Goal: Information Seeking & Learning: Learn about a topic

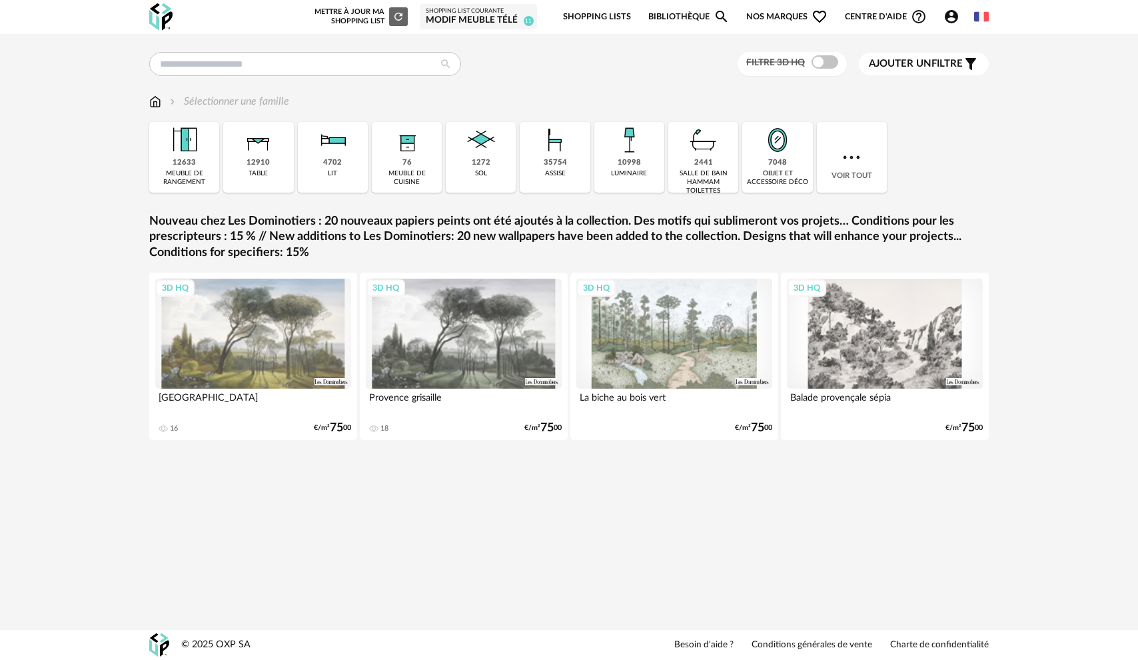
click at [765, 11] on span "Nos marques Heart Outline icon" at bounding box center [786, 16] width 81 height 31
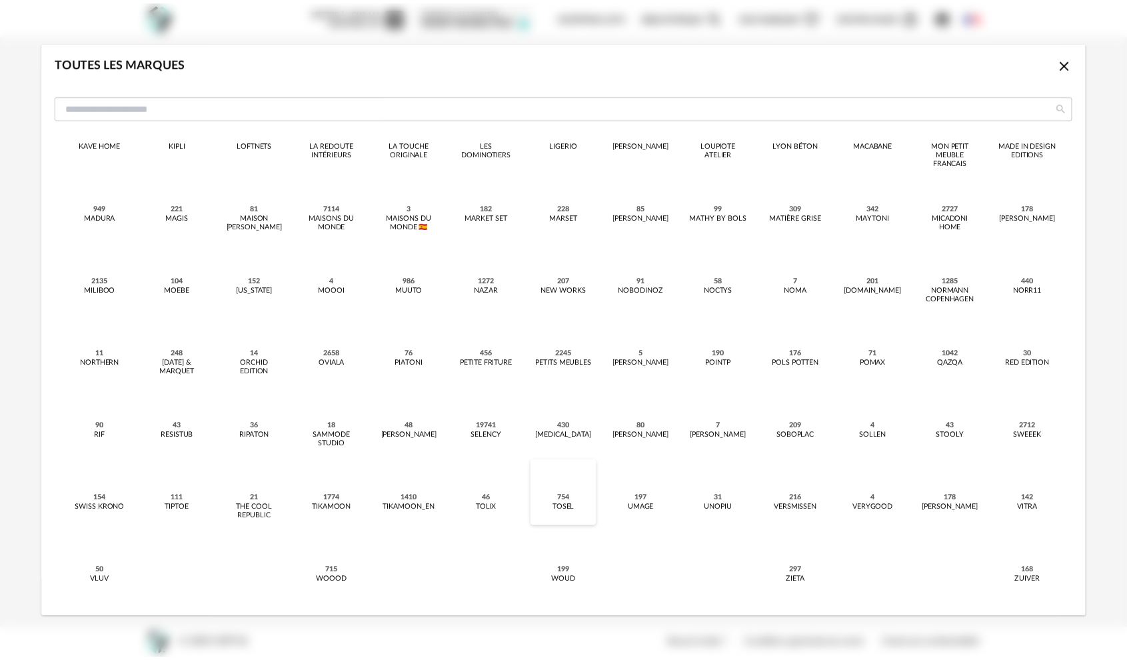
scroll to position [289, 0]
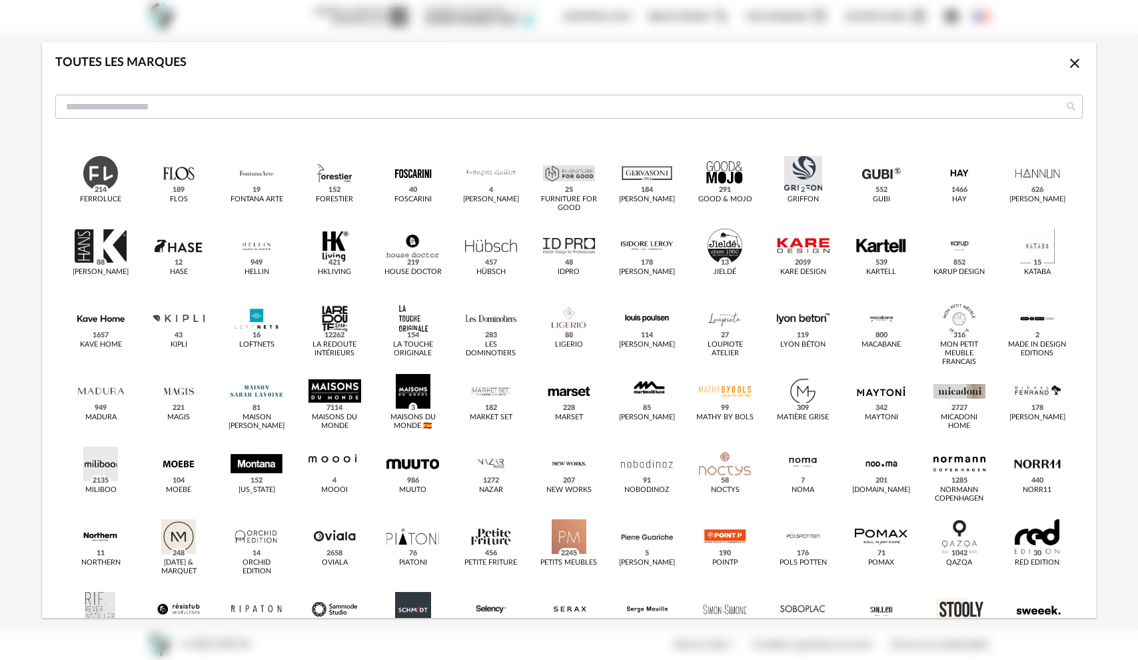
click at [1067, 71] on icon "Close icon" at bounding box center [1075, 63] width 16 height 16
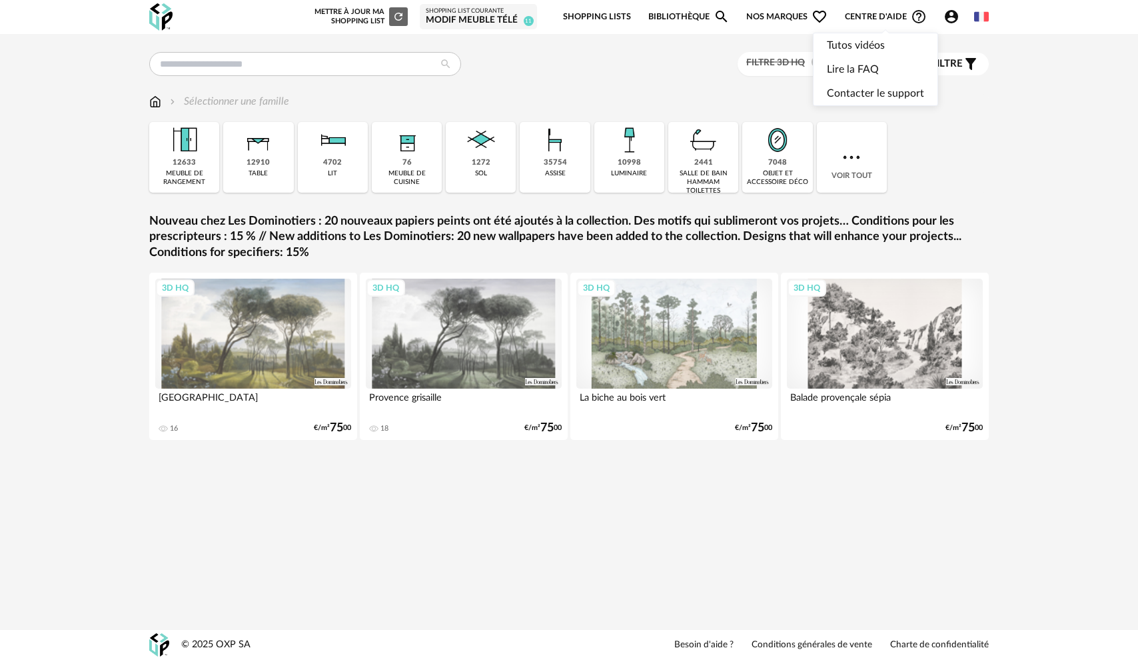
click at [872, 16] on span "Centre d'aide Help Circle Outline icon" at bounding box center [886, 17] width 82 height 16
click at [878, 67] on link "Lire la FAQ" at bounding box center [875, 69] width 97 height 24
click at [782, 15] on span "Nos marques Heart Outline icon" at bounding box center [786, 16] width 81 height 31
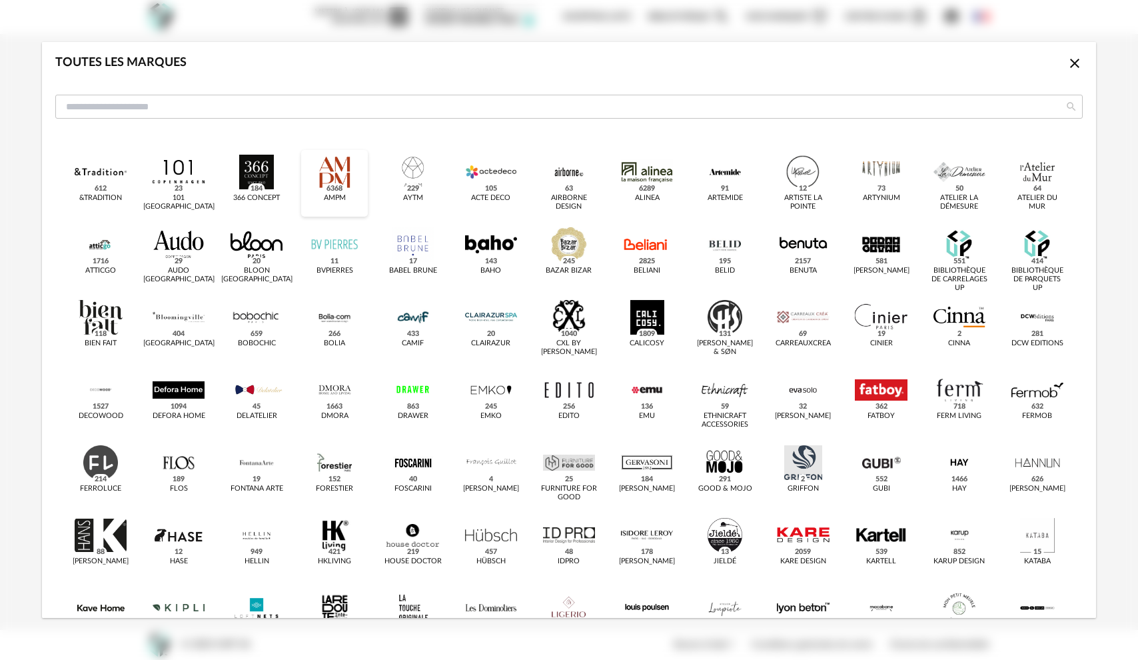
click at [331, 183] on div "dialog" at bounding box center [335, 172] width 52 height 35
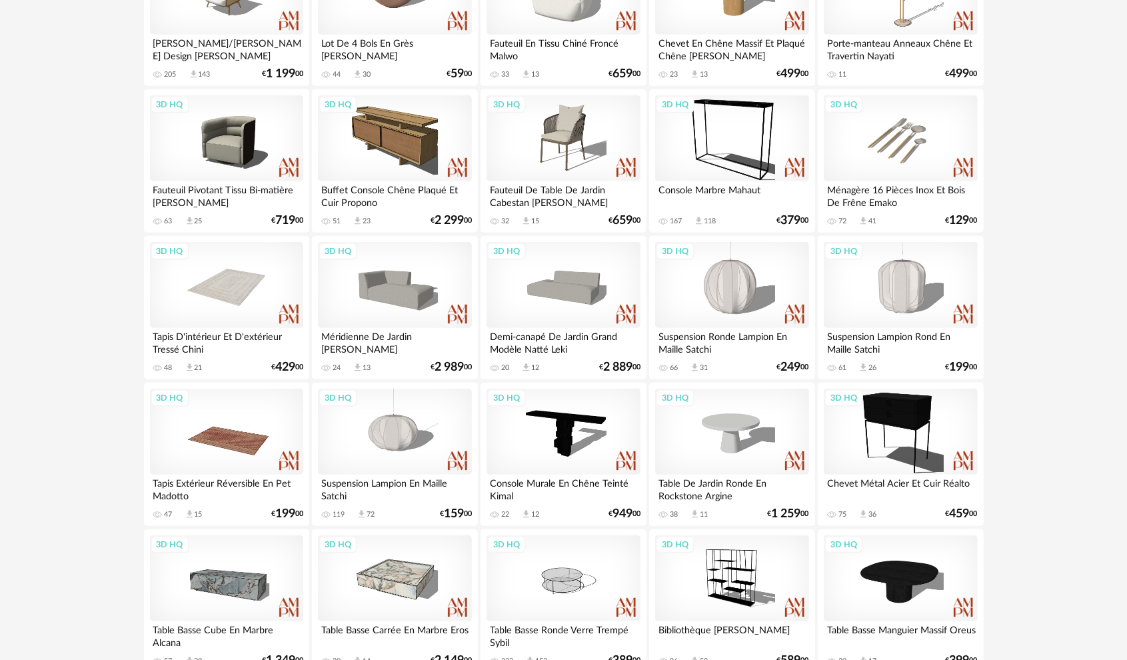
scroll to position [666, 0]
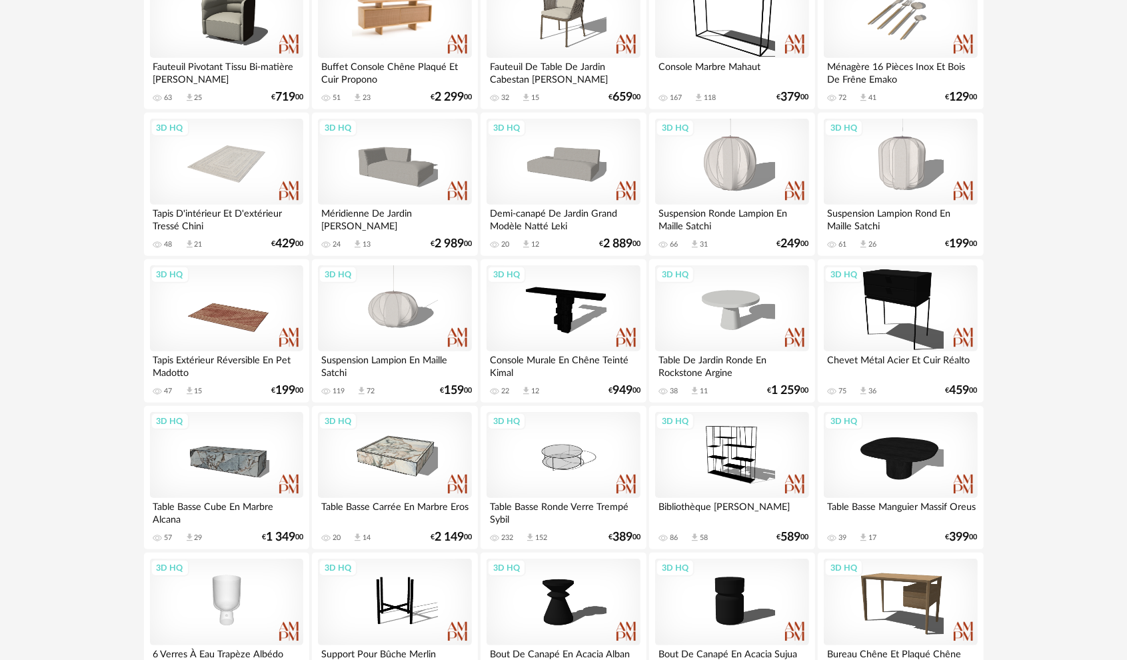
click at [384, 32] on div "3D HQ" at bounding box center [394, 15] width 153 height 87
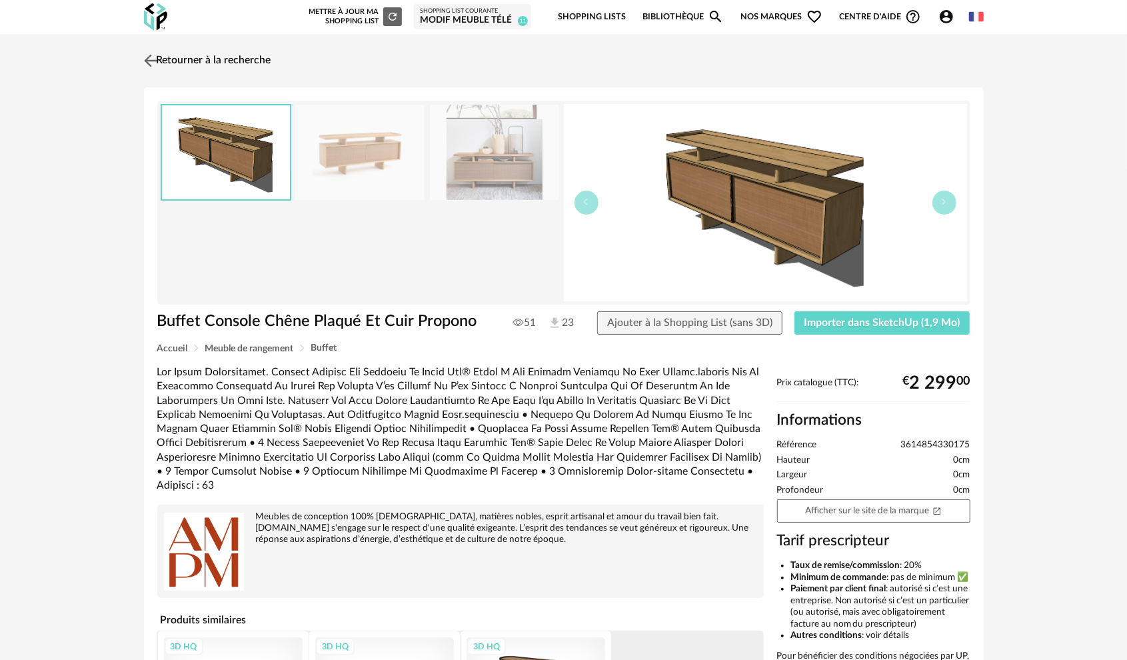
click at [152, 63] on img at bounding box center [150, 60] width 19 height 19
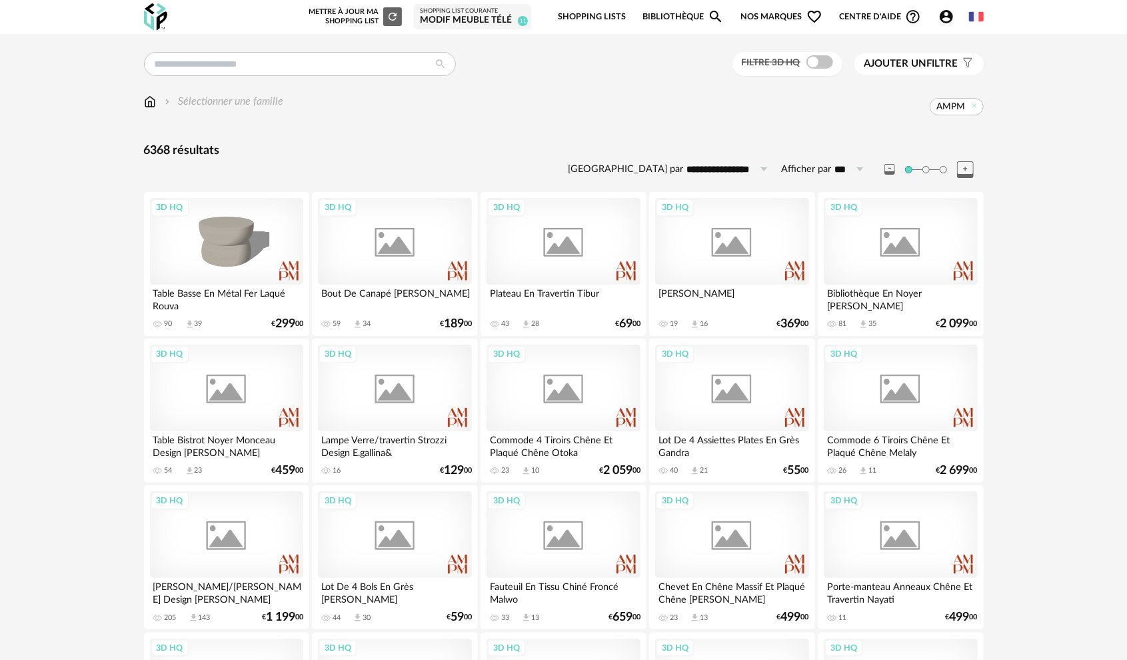
scroll to position [666, 0]
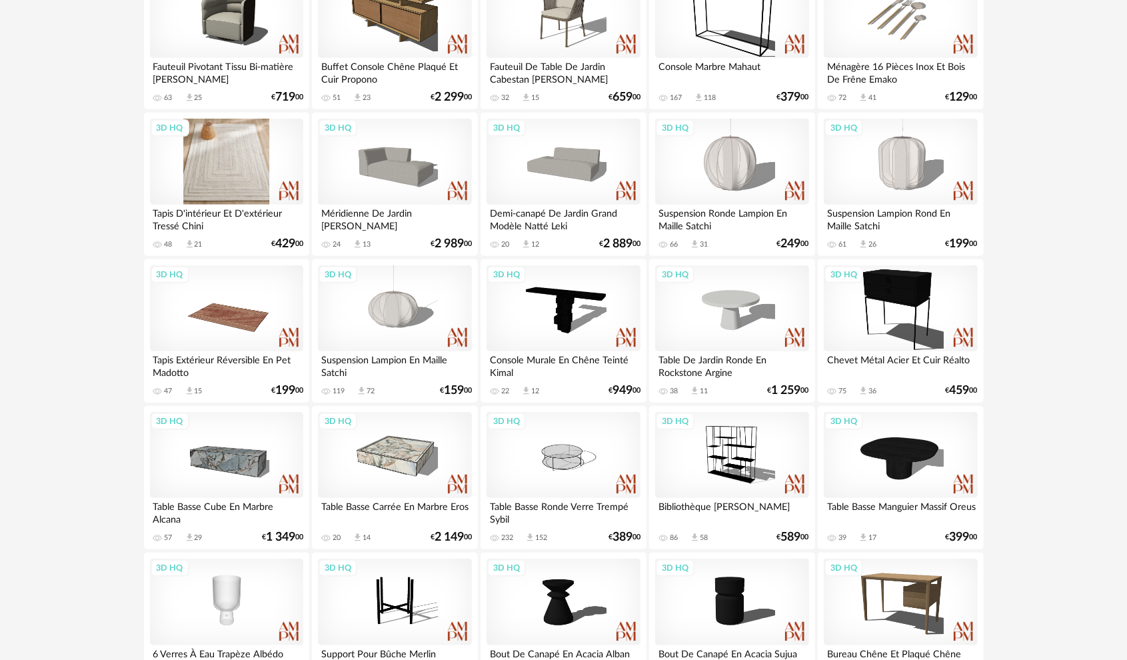
click at [217, 187] on div "3D HQ" at bounding box center [226, 162] width 153 height 87
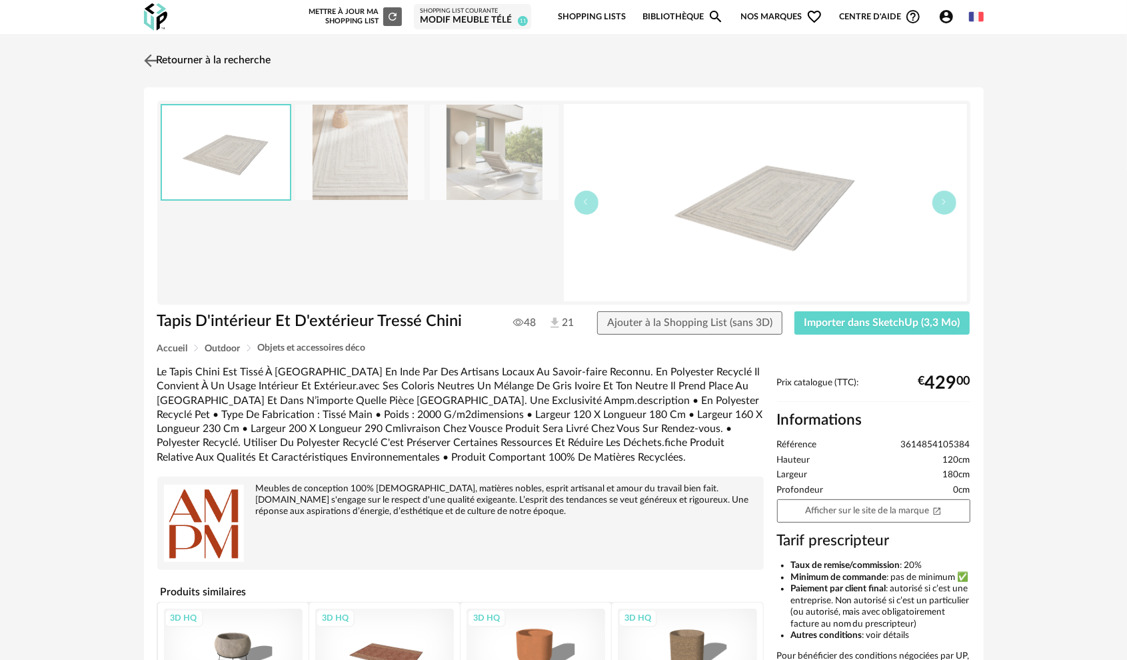
click at [150, 58] on img at bounding box center [150, 60] width 19 height 19
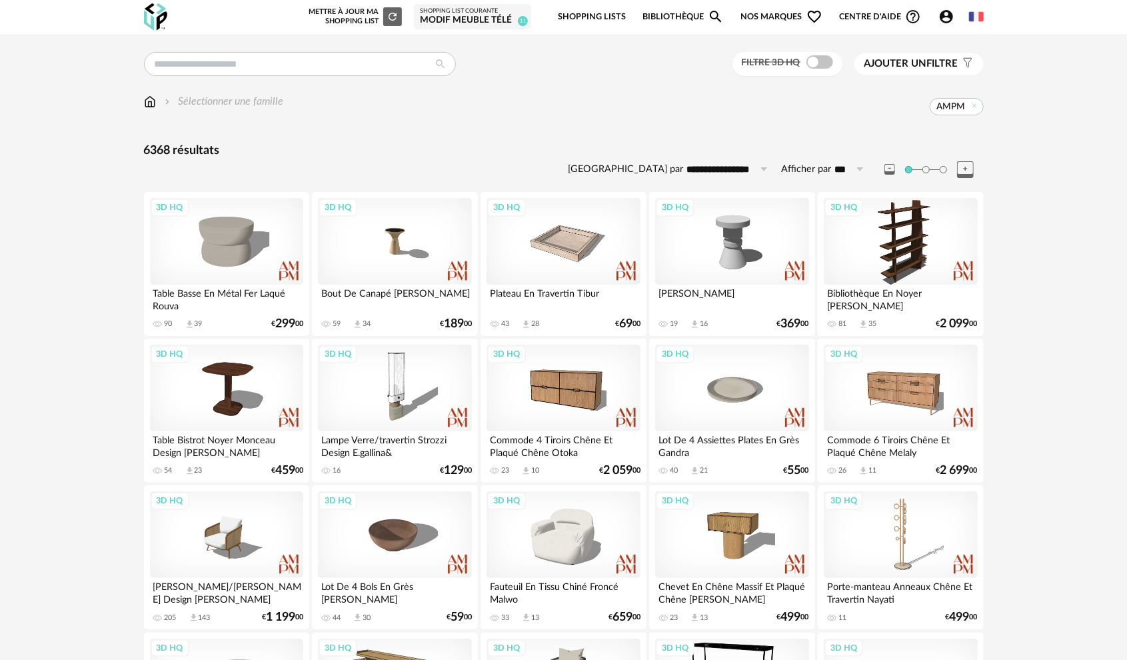
click at [786, 16] on span "Nos marques Heart Outline icon" at bounding box center [781, 16] width 81 height 31
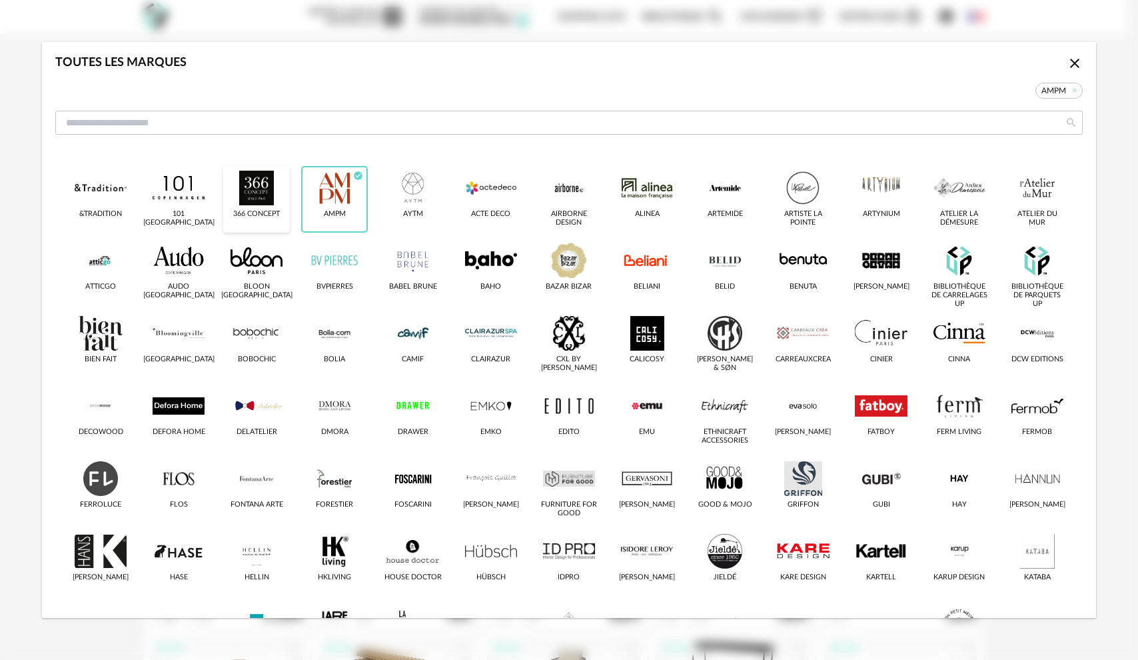
click at [253, 185] on div "dialog" at bounding box center [257, 188] width 52 height 35
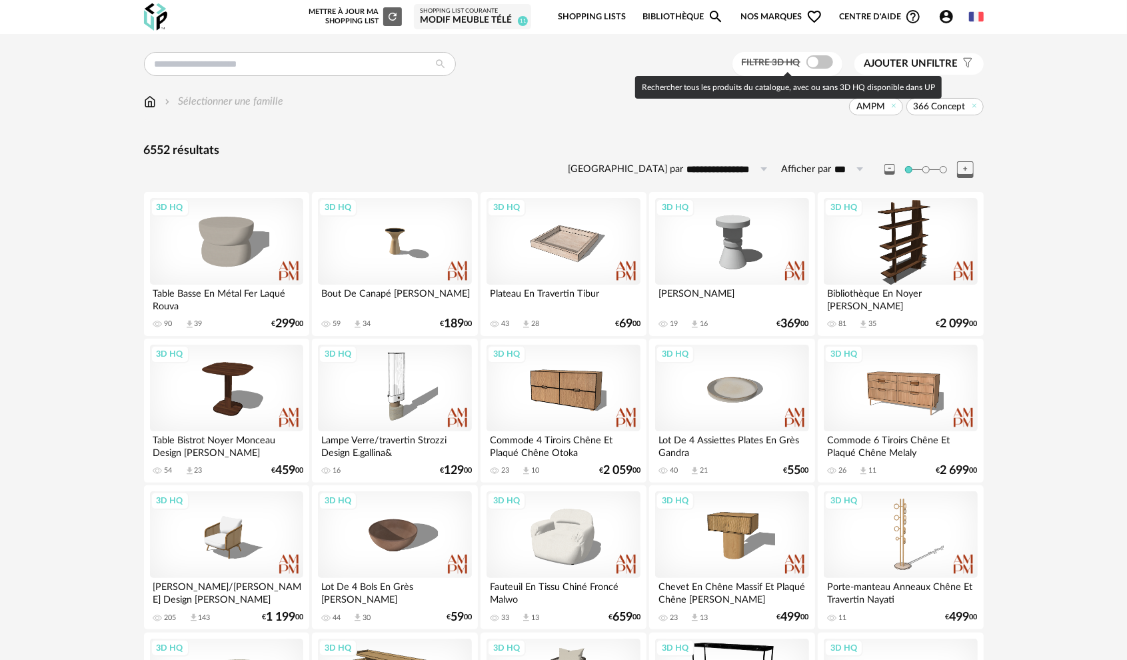
click at [811, 67] on span at bounding box center [819, 61] width 27 height 13
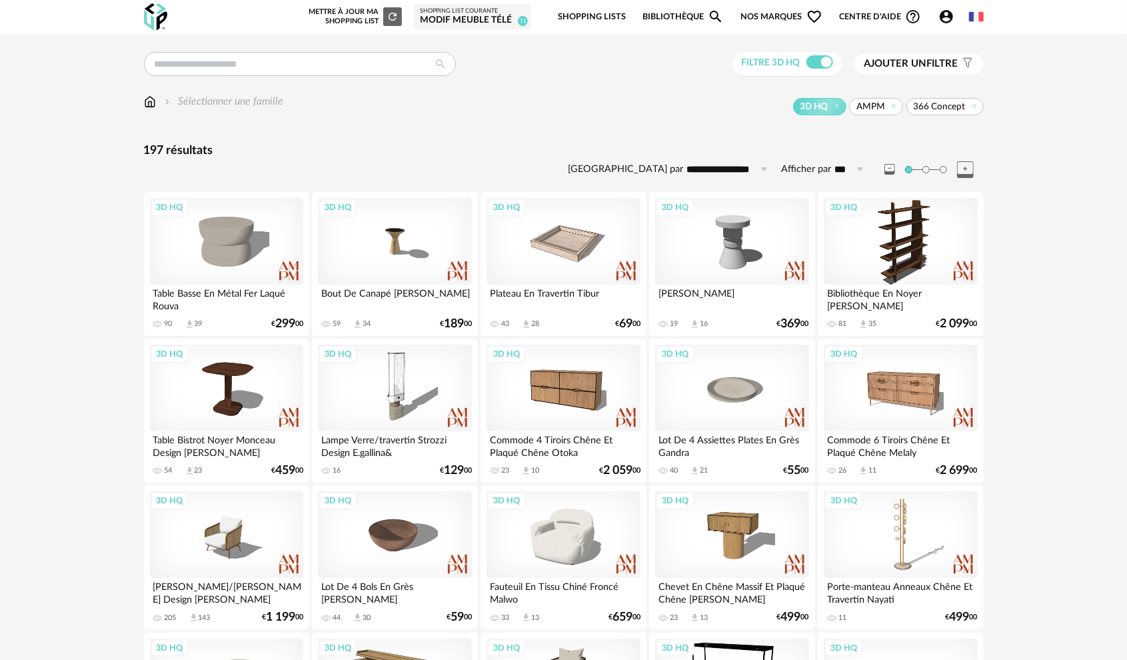
click at [750, 13] on span "Nos marques Heart Outline icon" at bounding box center [781, 16] width 81 height 31
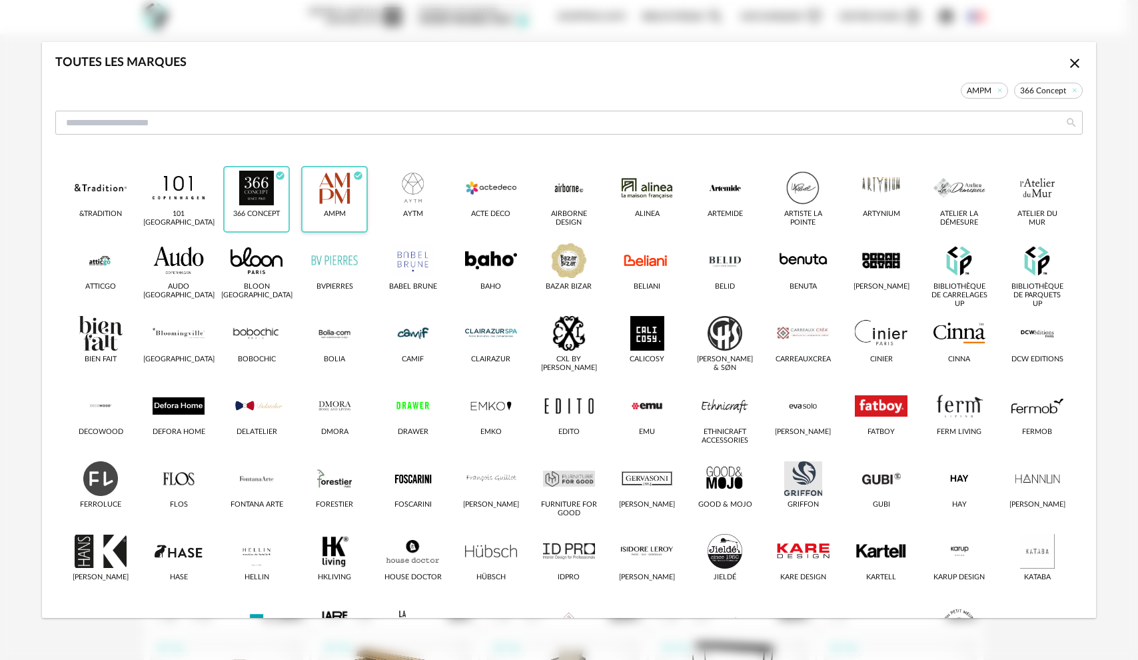
click at [356, 179] on icon "Check Circle icon" at bounding box center [359, 176] width 9 height 9
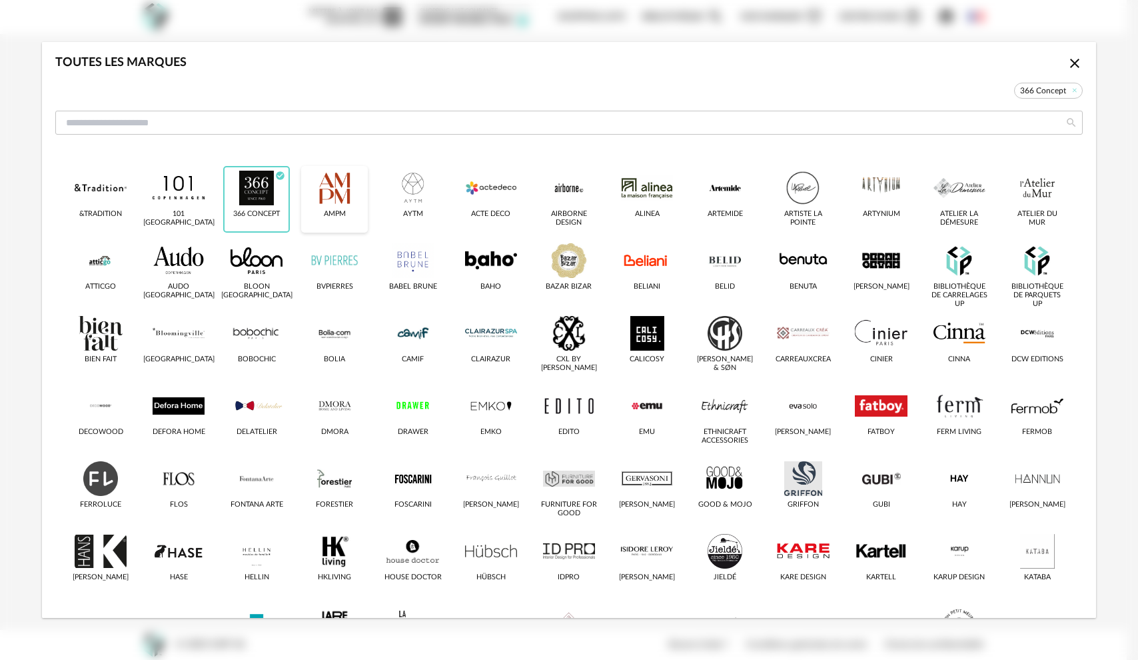
click at [28, 77] on div "Toutes les marques Close icon 366 Concept &tradition 101 [GEOGRAPHIC_DATA] 366 …" at bounding box center [569, 330] width 1138 height 660
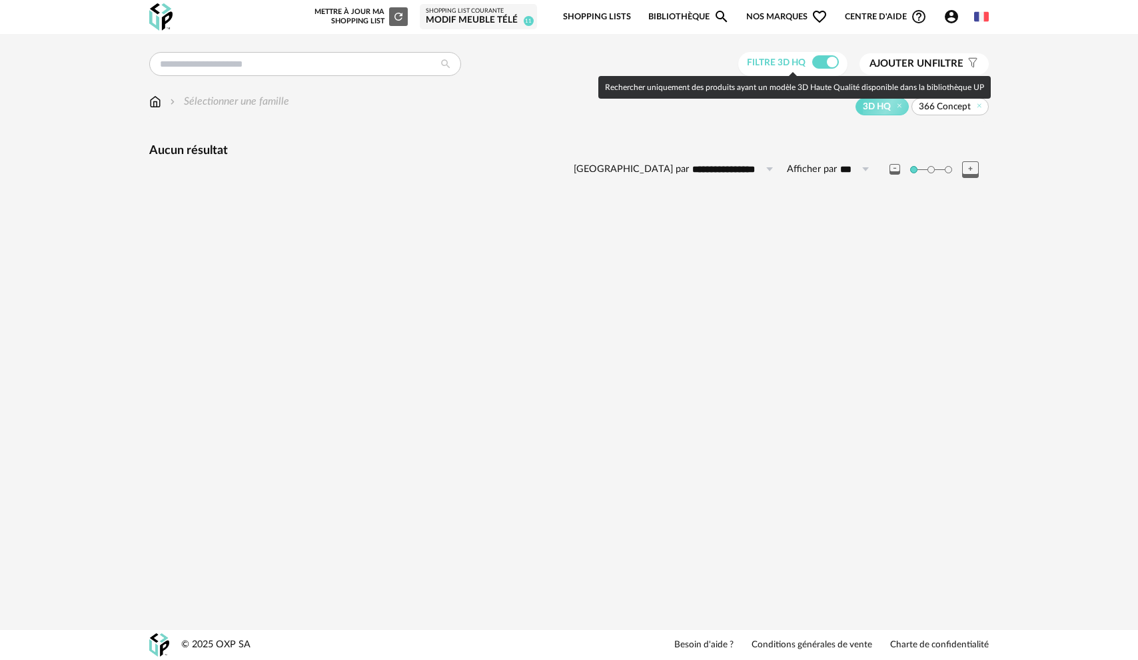
click at [828, 65] on span at bounding box center [825, 61] width 27 height 13
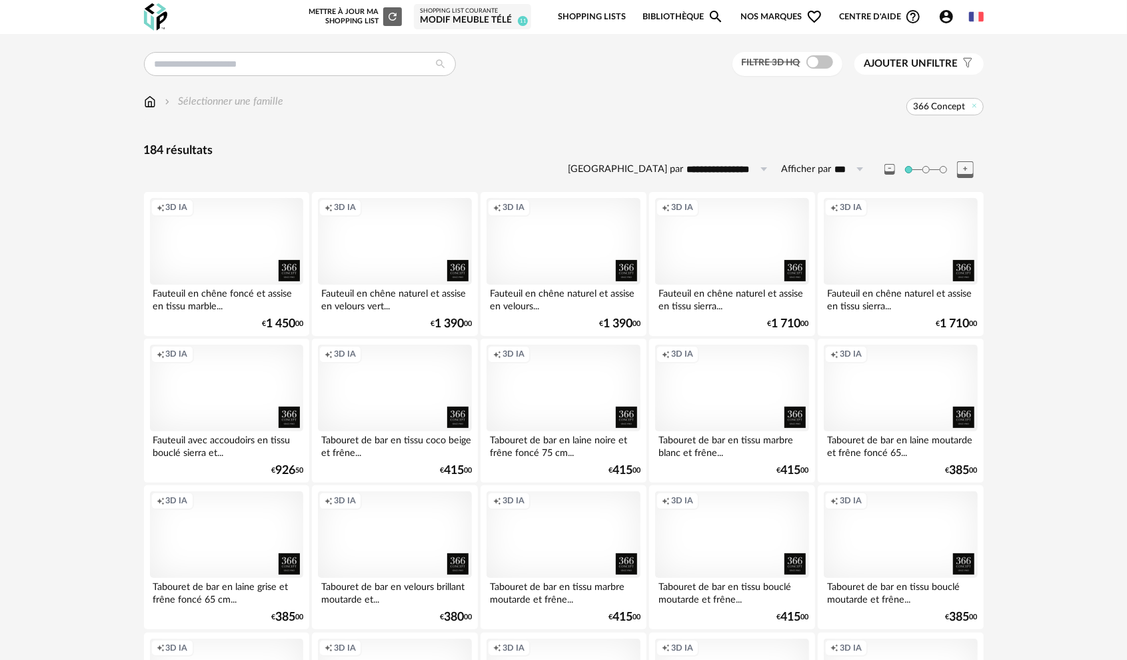
click at [397, 259] on div "Creation icon 3D IA" at bounding box center [394, 241] width 153 height 87
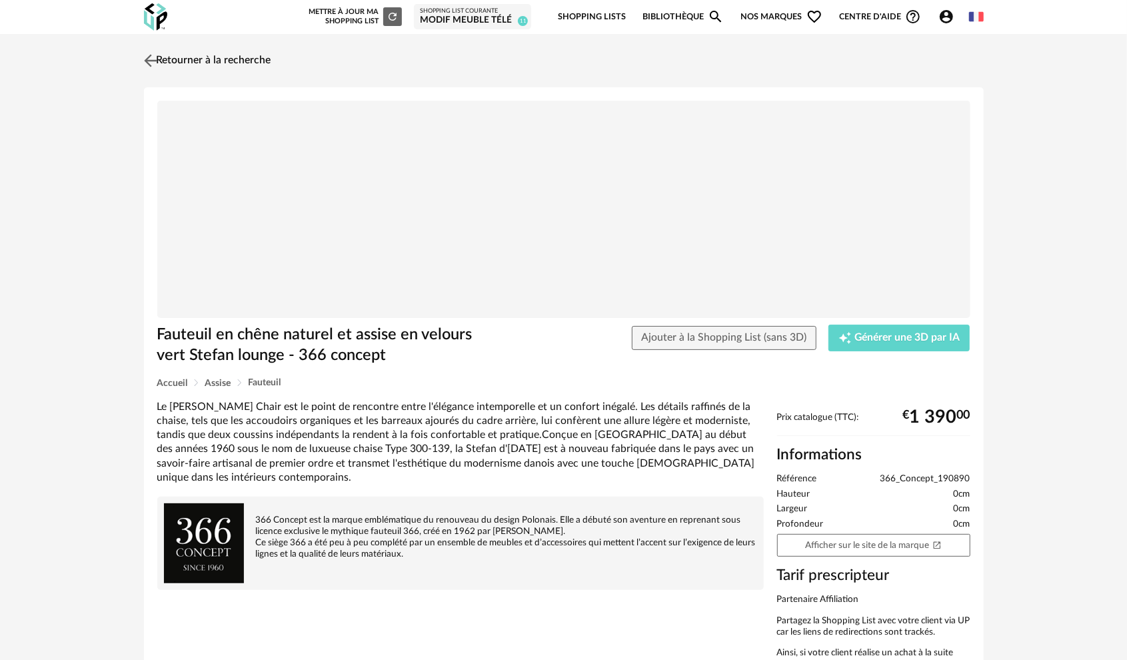
click at [152, 63] on img at bounding box center [150, 60] width 19 height 19
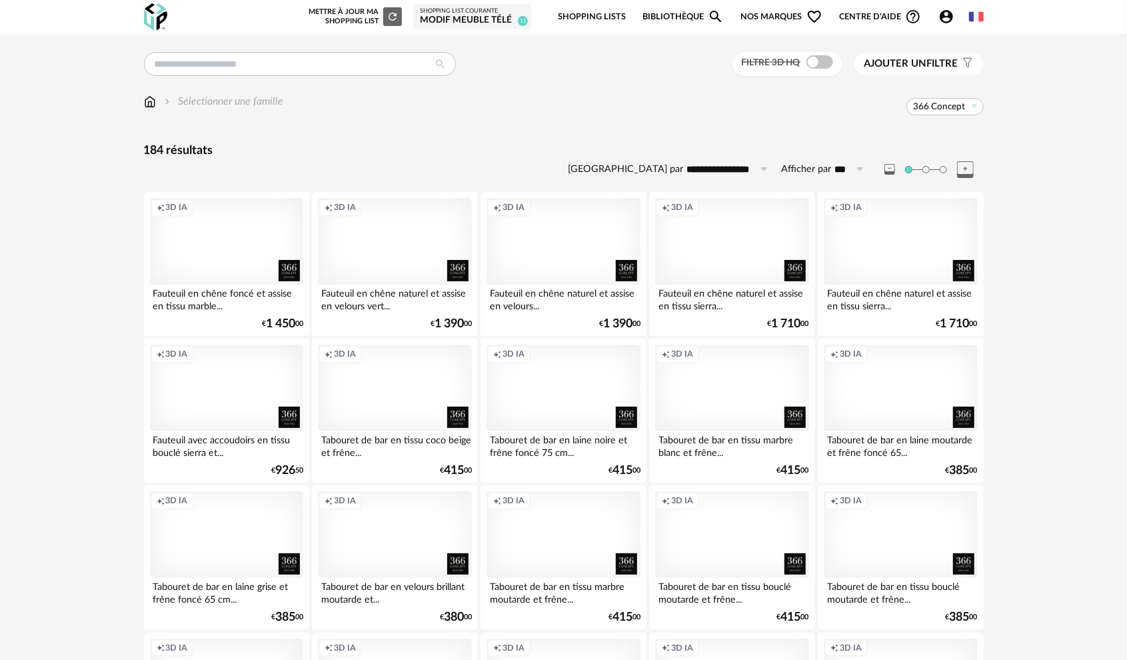
click at [781, 21] on span "Nos marques Heart Outline icon" at bounding box center [781, 16] width 81 height 31
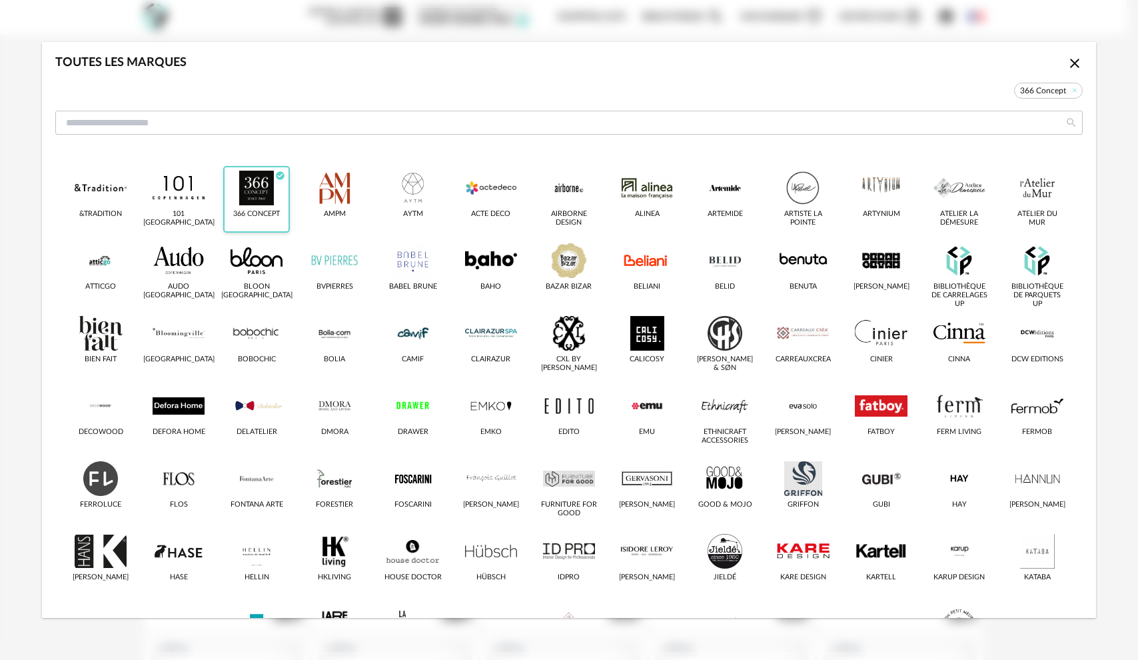
click at [281, 173] on icon "Check Circle icon" at bounding box center [281, 176] width 9 height 9
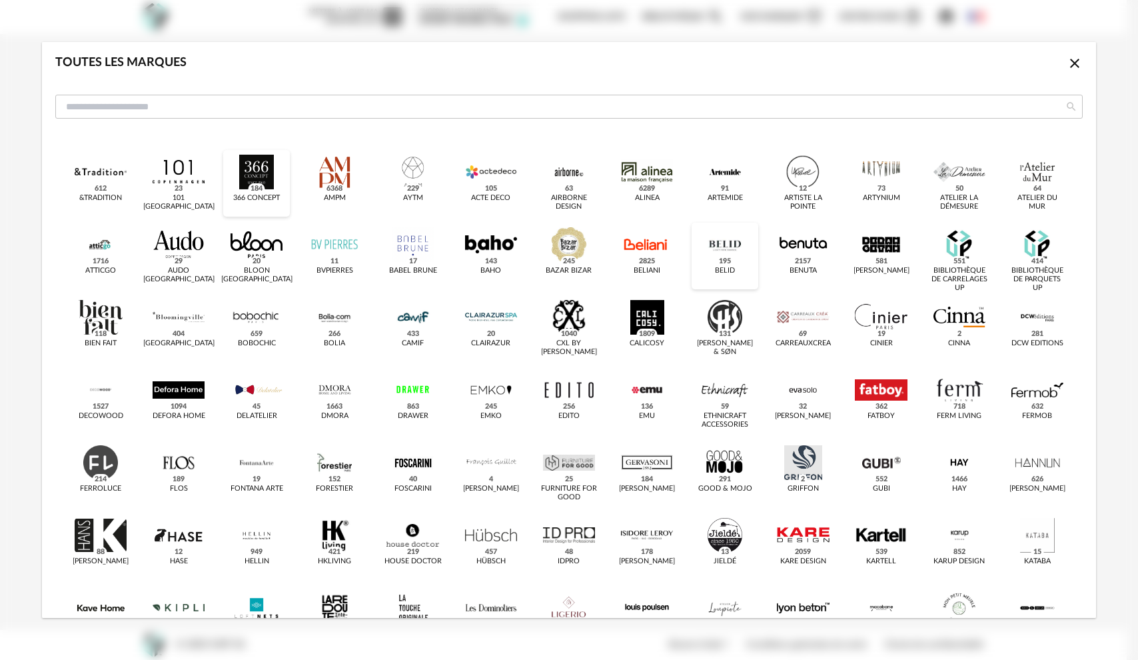
click at [708, 247] on div "dialog" at bounding box center [725, 244] width 52 height 35
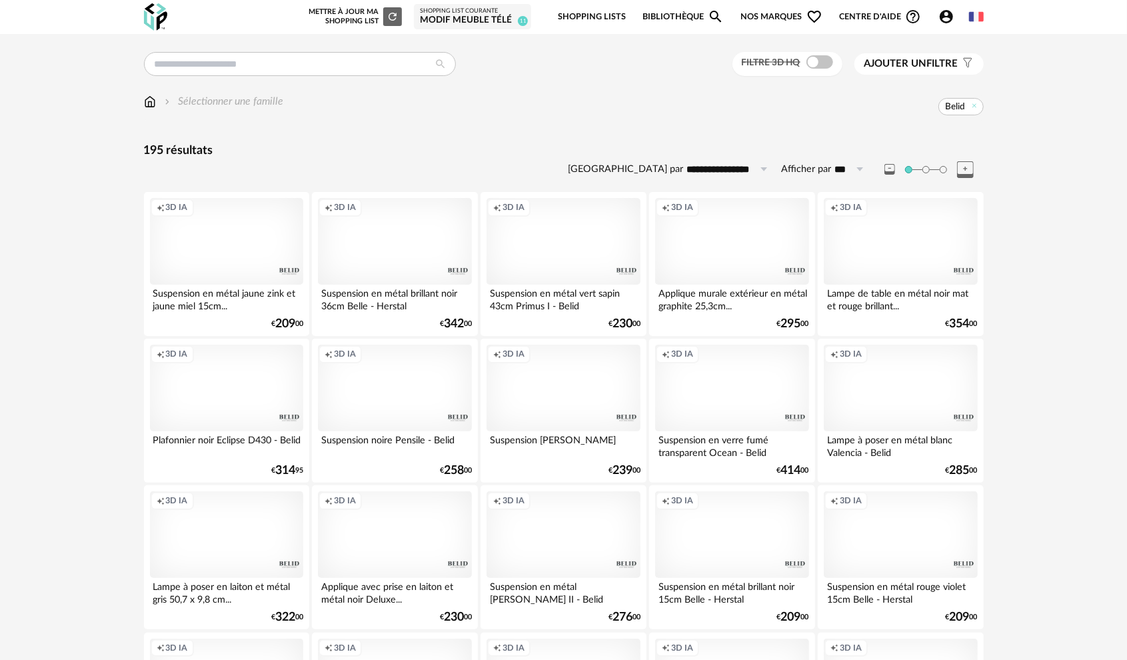
click at [764, 230] on div "Creation icon 3D IA" at bounding box center [731, 241] width 153 height 87
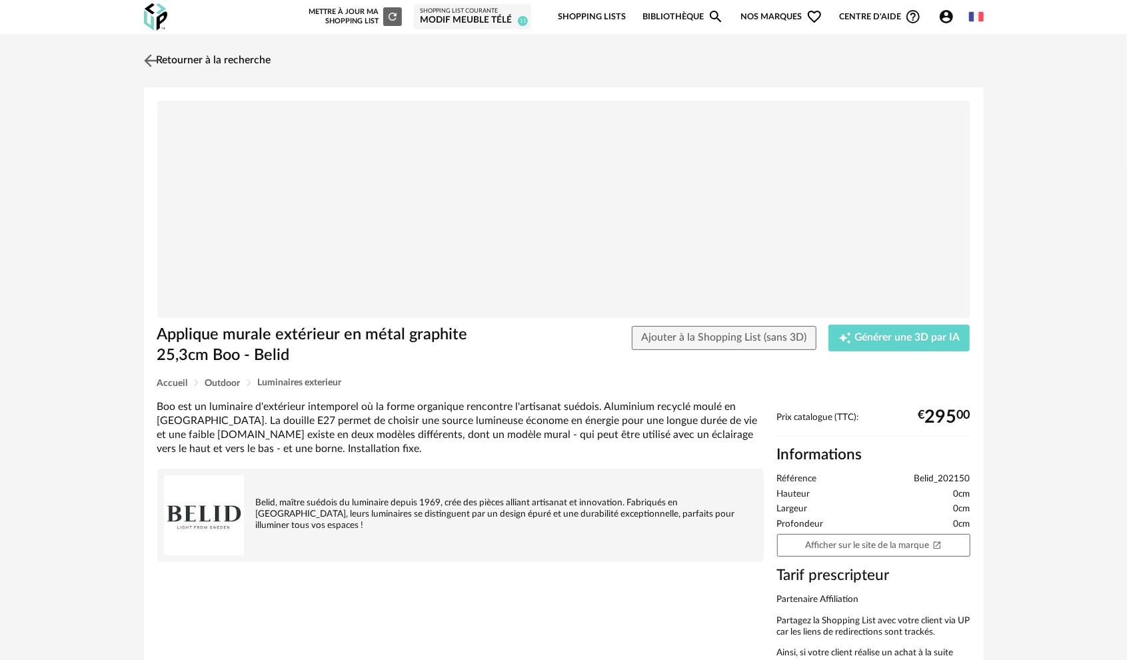
click at [148, 65] on img at bounding box center [150, 60] width 19 height 19
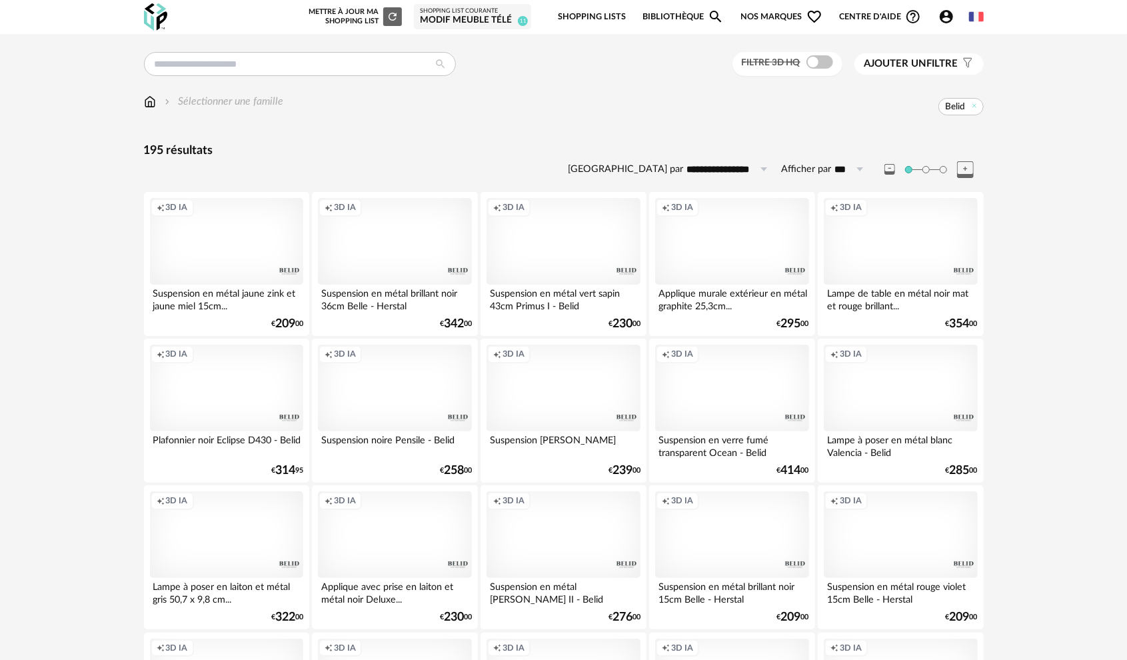
click at [787, 21] on span "Nos marques Heart Outline icon" at bounding box center [781, 16] width 81 height 31
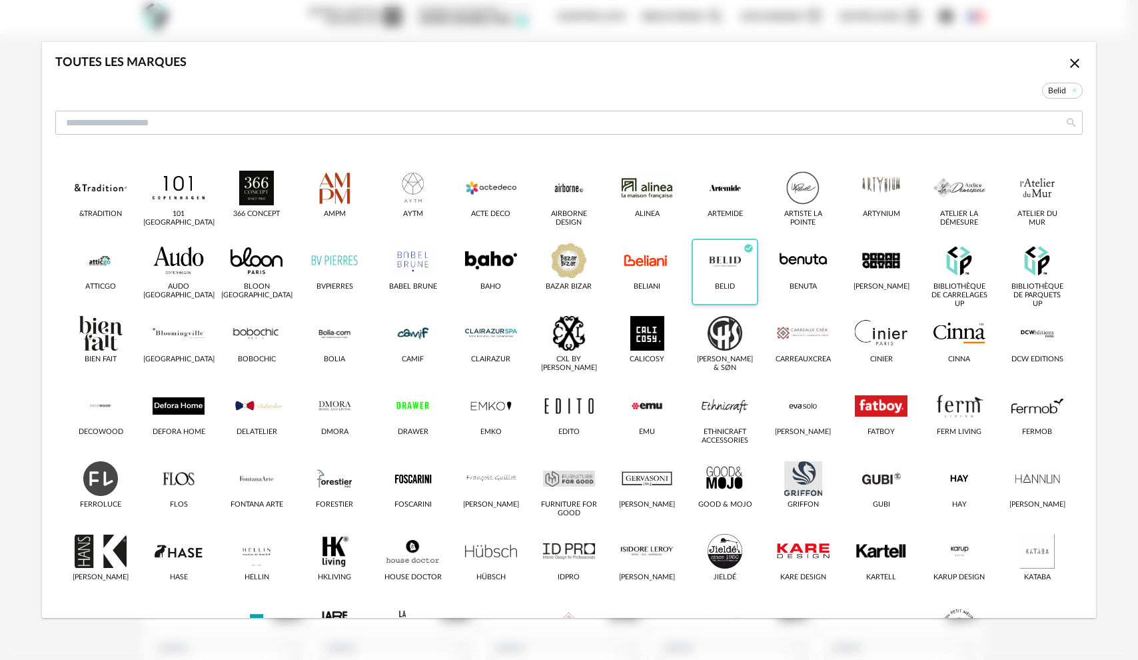
click at [745, 248] on icon "Check Circle icon" at bounding box center [749, 249] width 9 height 9
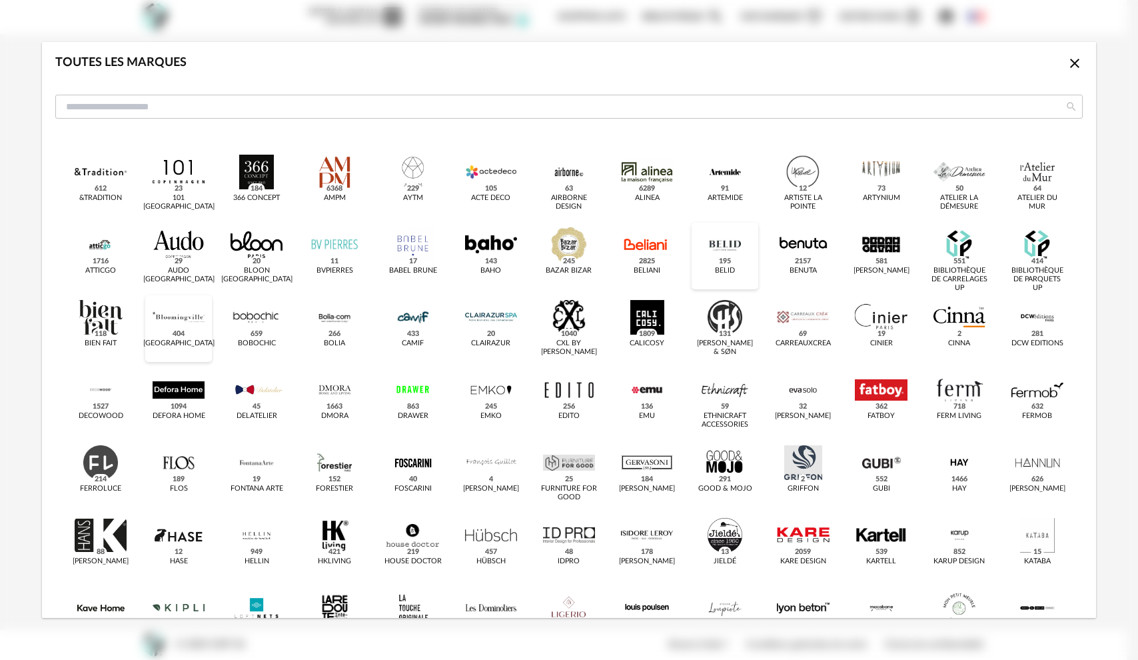
click at [189, 324] on div "dialog" at bounding box center [179, 317] width 52 height 35
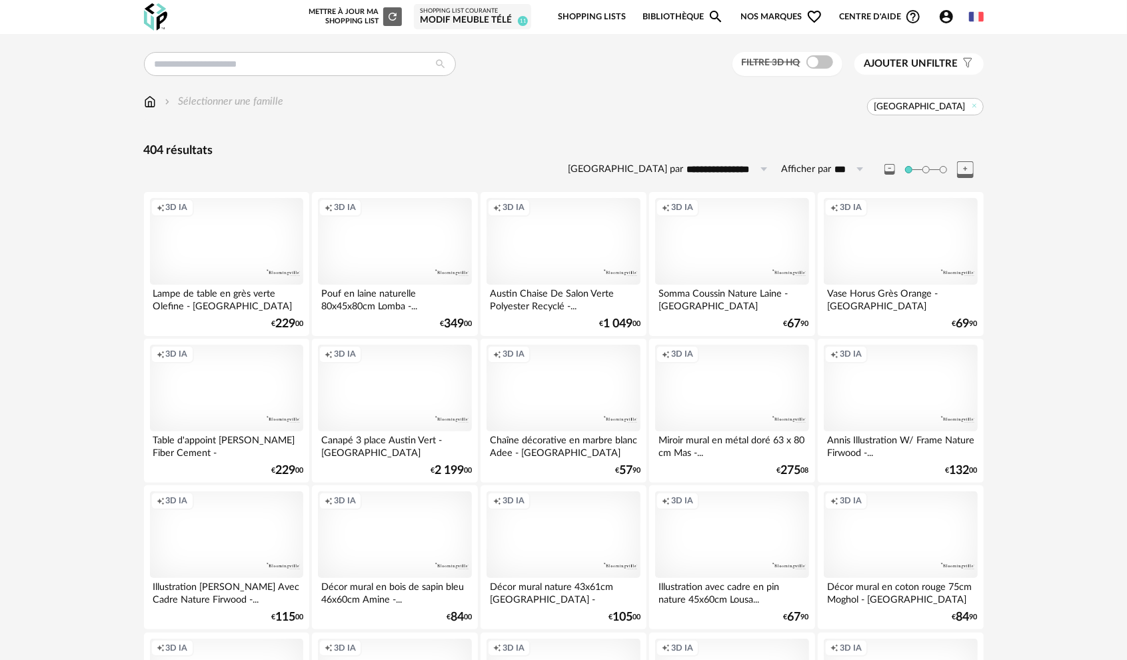
click at [546, 271] on div "Creation icon 3D IA" at bounding box center [563, 241] width 153 height 87
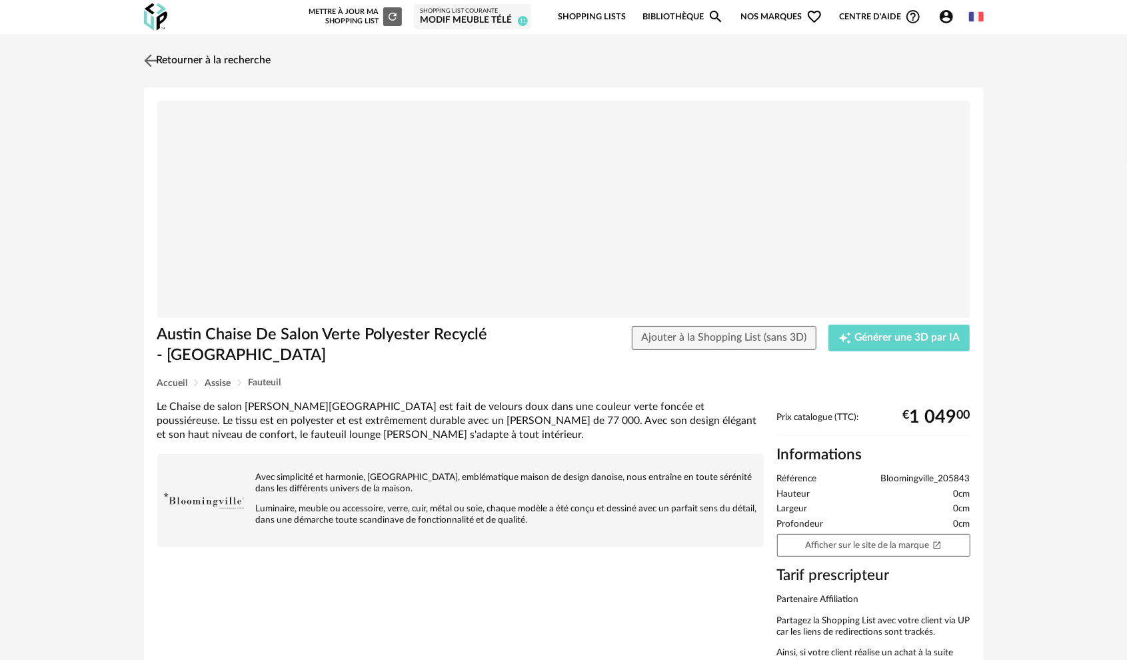
click at [155, 65] on img at bounding box center [150, 60] width 19 height 19
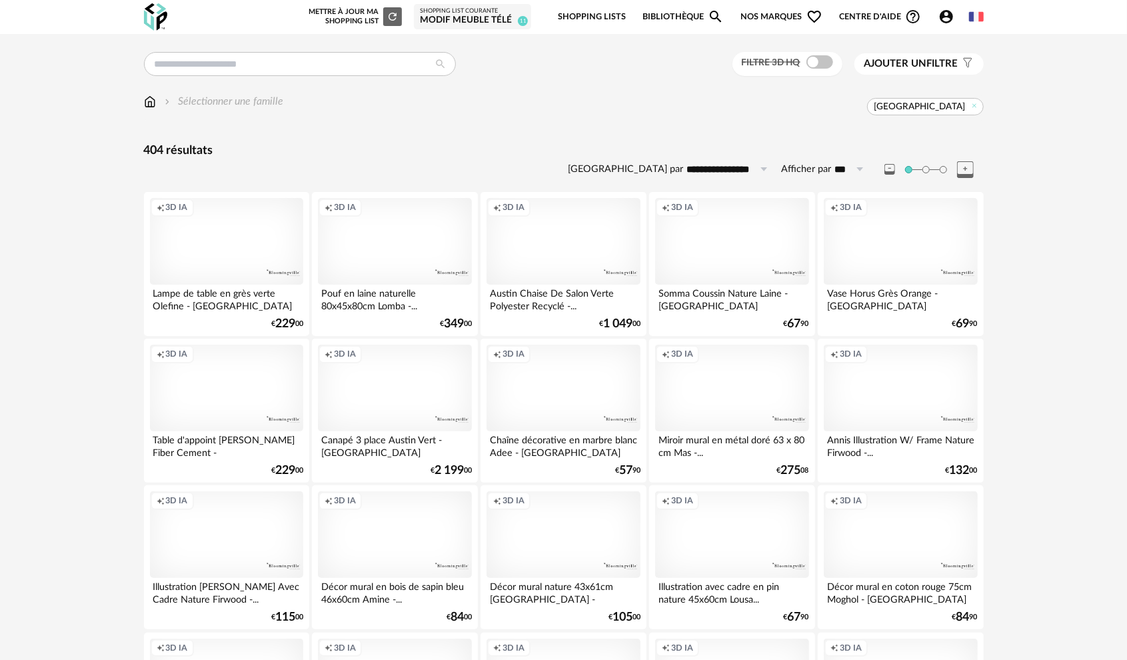
click at [788, 21] on span "Nos marques Heart Outline icon" at bounding box center [781, 16] width 81 height 31
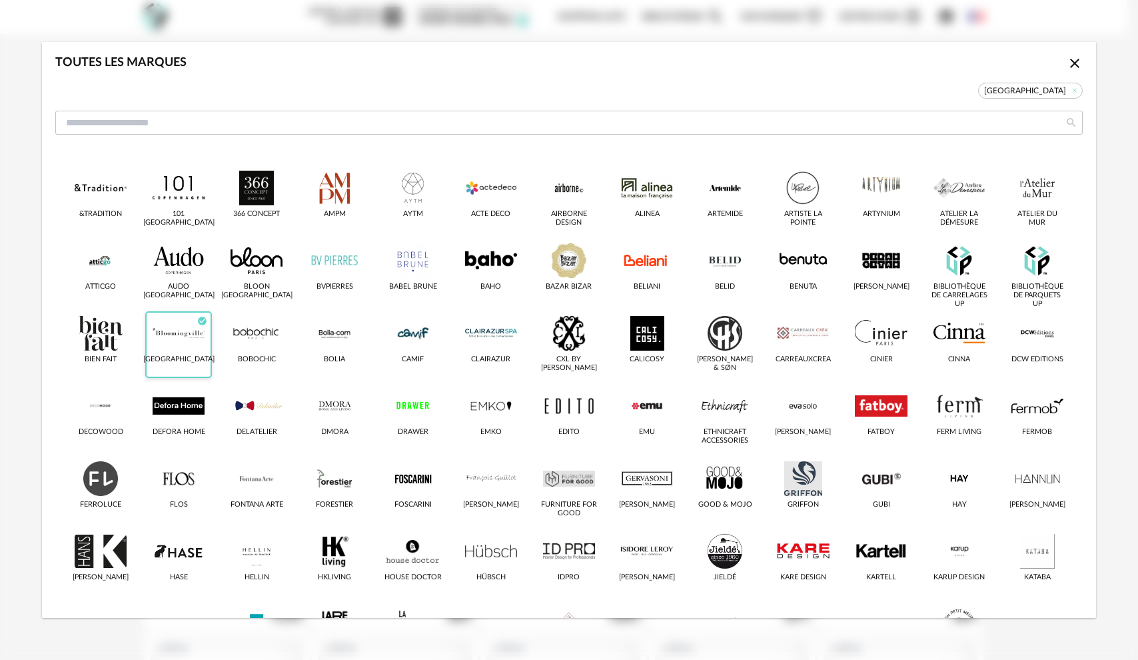
click at [199, 324] on icon "Check Circle icon" at bounding box center [202, 321] width 9 height 9
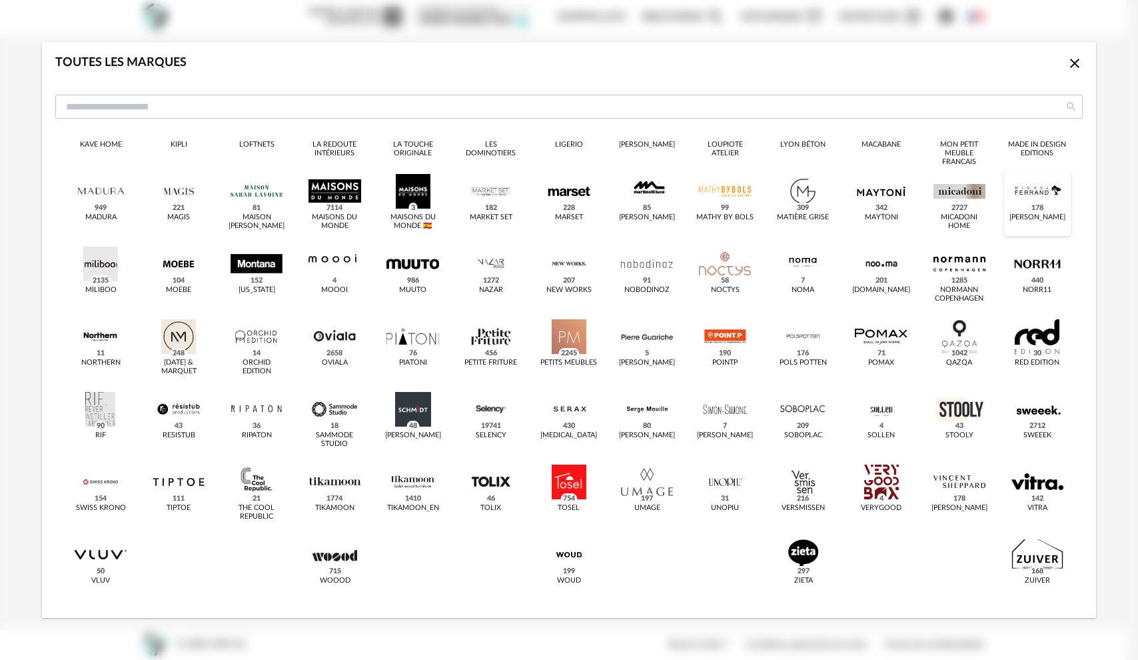
scroll to position [356, 0]
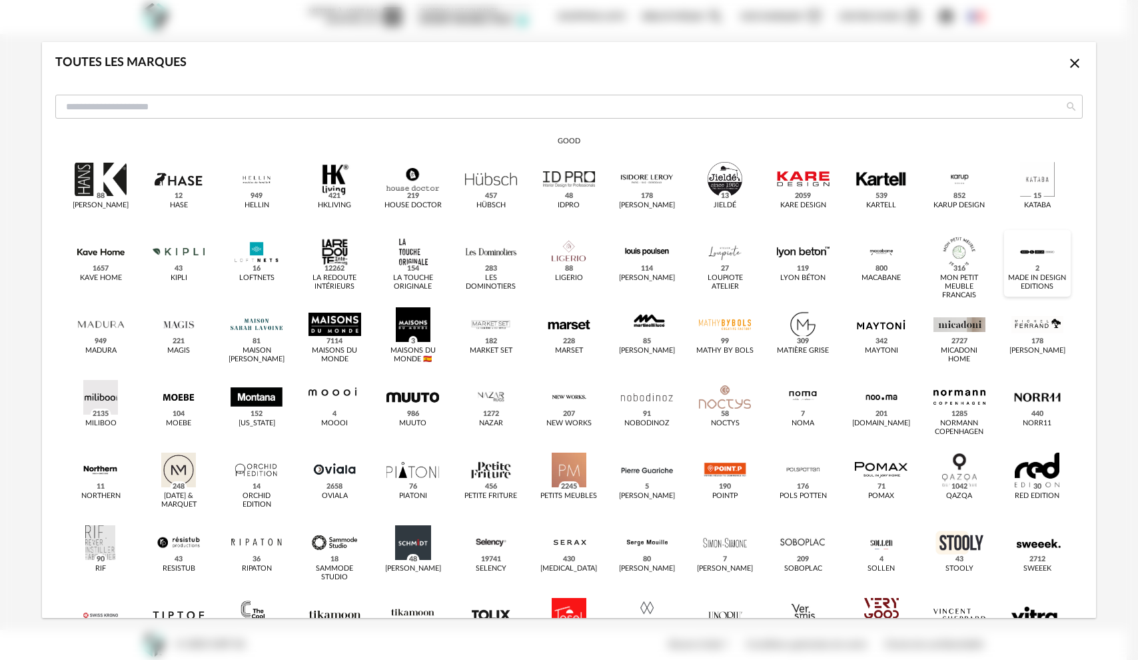
click at [1036, 288] on div "Made in design Editions 2" at bounding box center [1037, 282] width 58 height 17
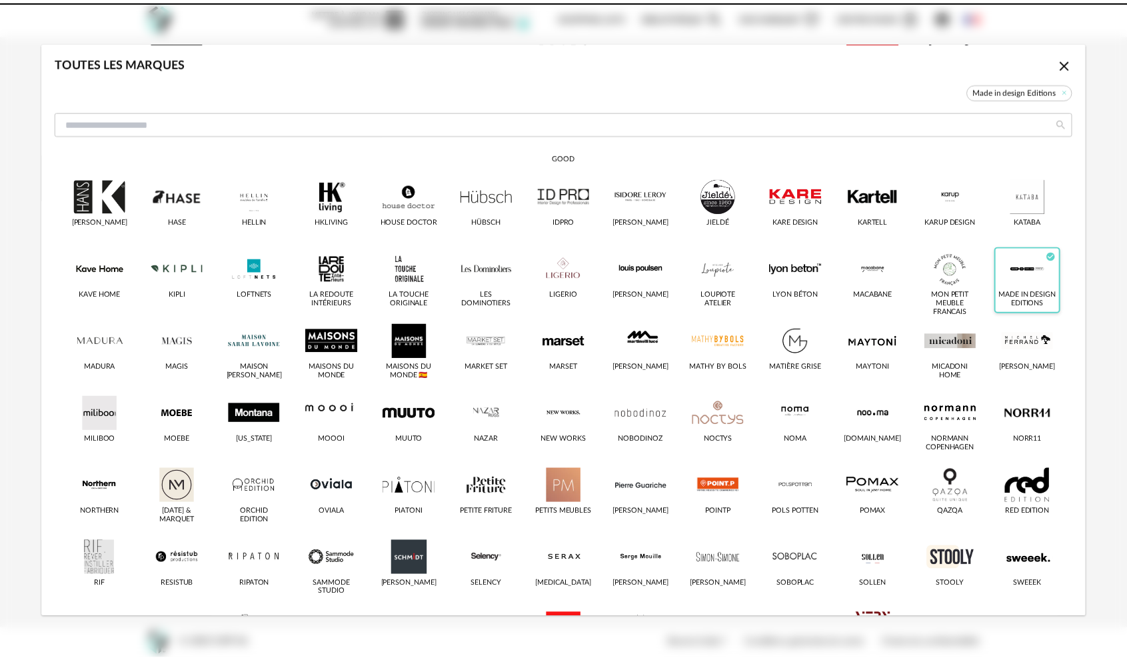
scroll to position [372, 0]
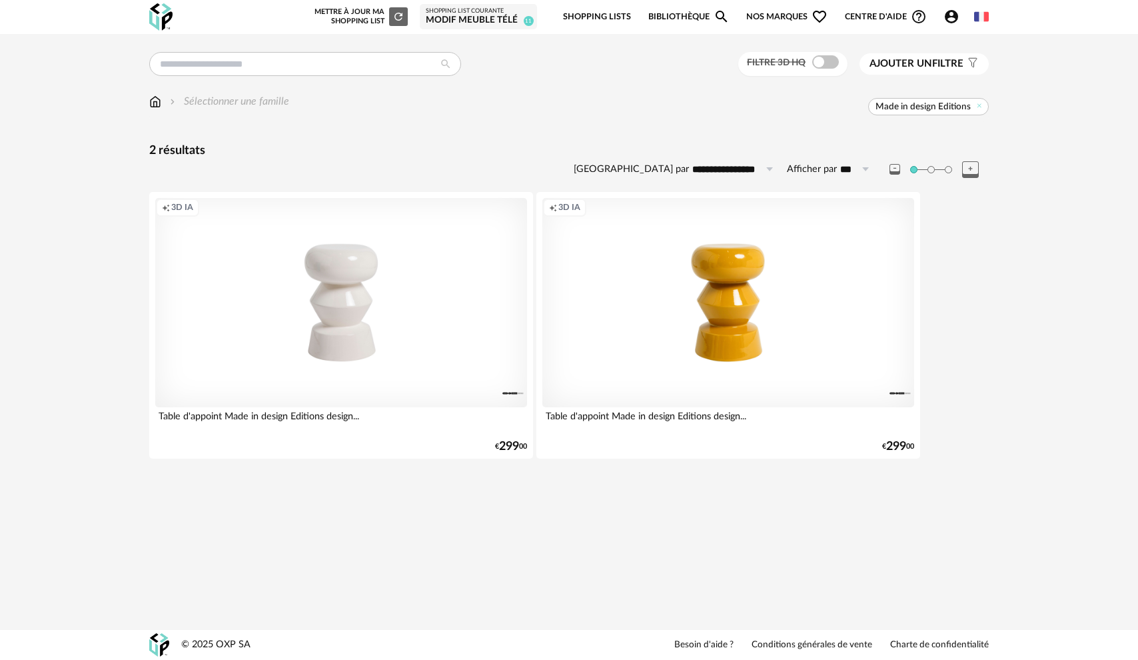
click at [754, 320] on div "Creation icon 3D IA" at bounding box center [728, 302] width 372 height 209
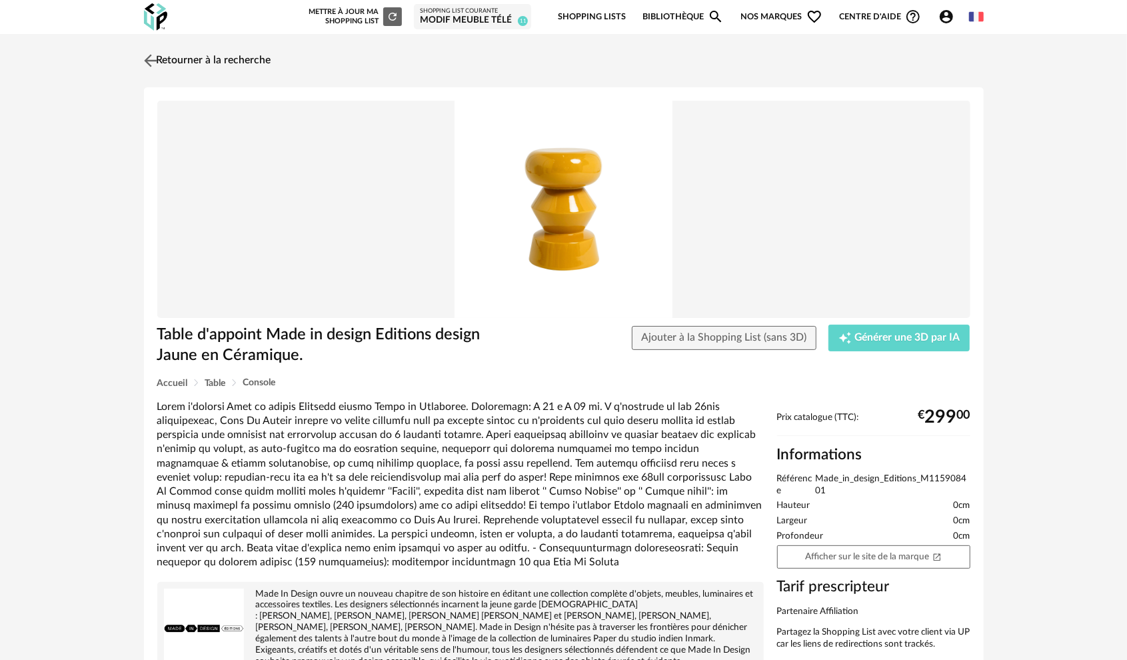
click at [153, 65] on img at bounding box center [150, 60] width 19 height 19
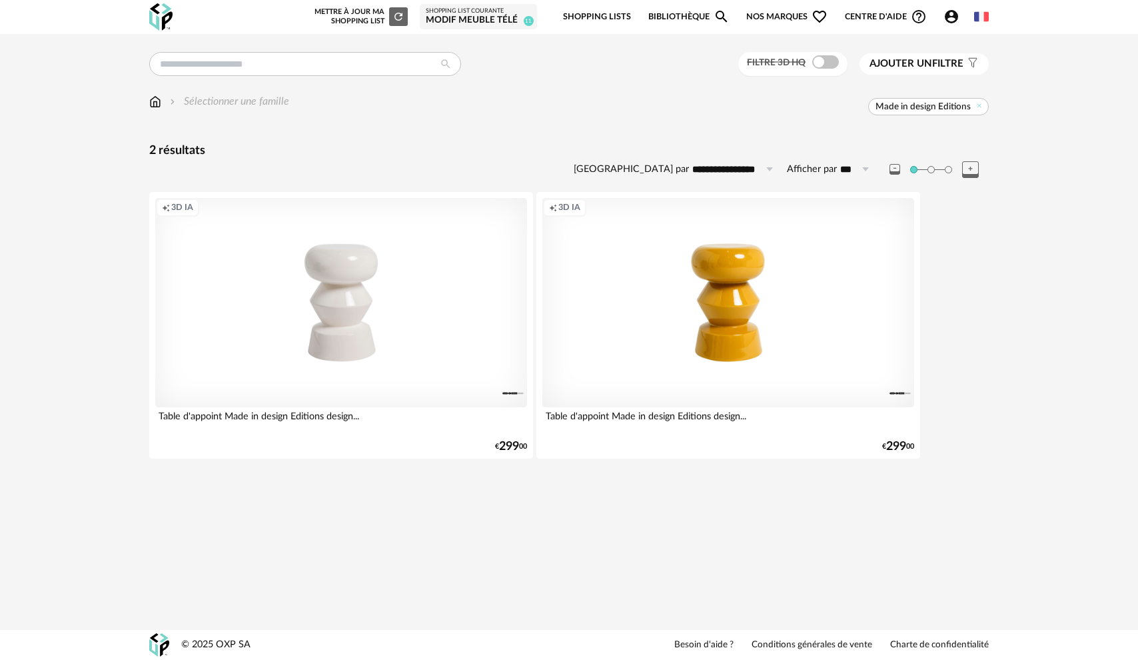
click at [761, 8] on span "Nos marques Heart Outline icon" at bounding box center [786, 16] width 81 height 31
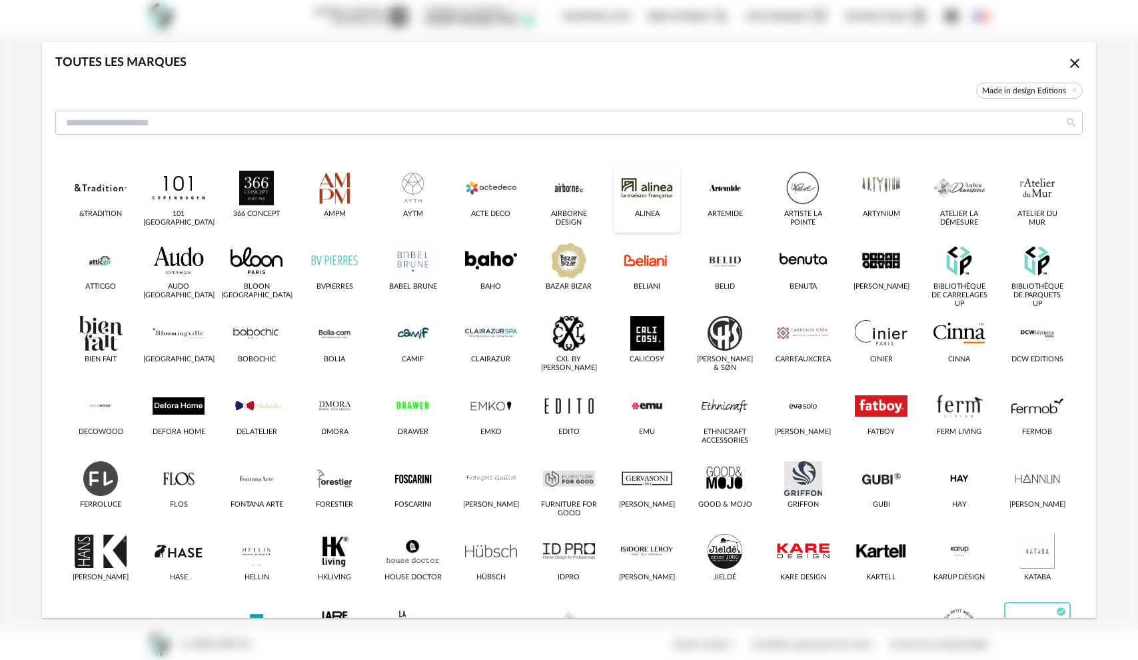
click at [637, 196] on div "dialog" at bounding box center [647, 188] width 52 height 35
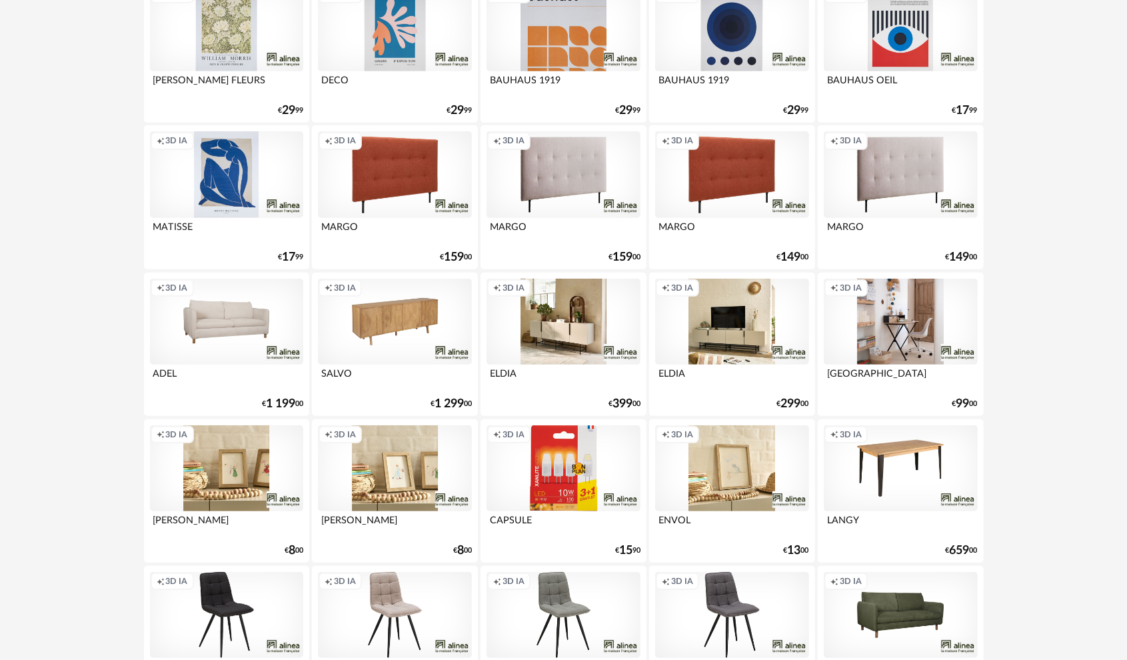
scroll to position [400, 0]
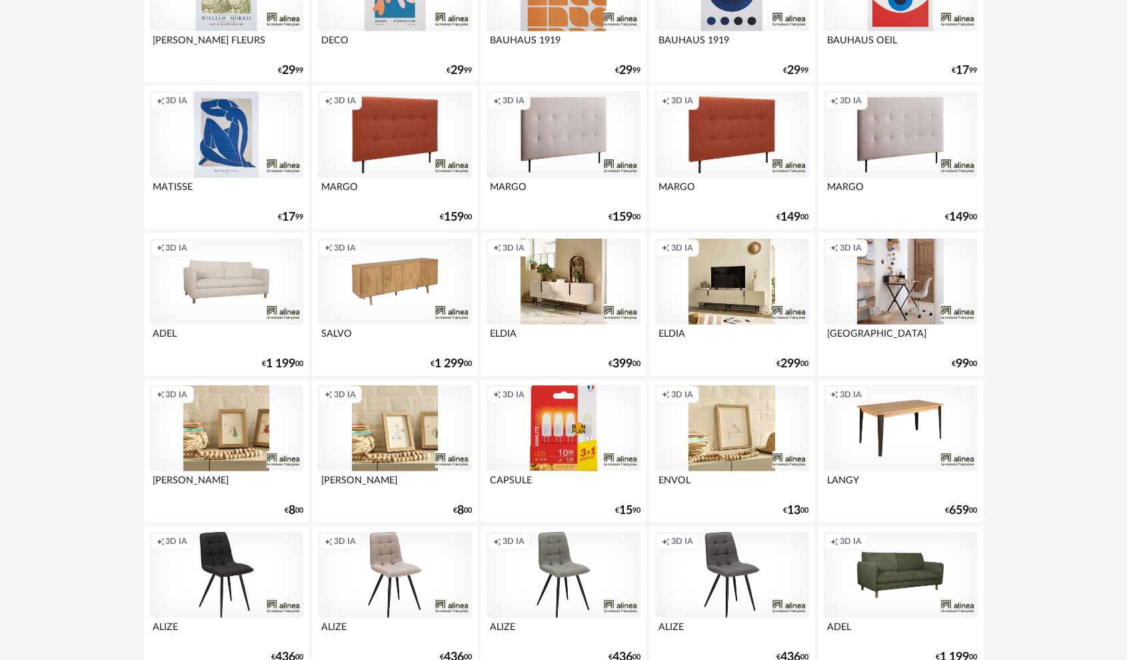
click at [734, 275] on div "Creation icon 3D IA" at bounding box center [731, 282] width 153 height 87
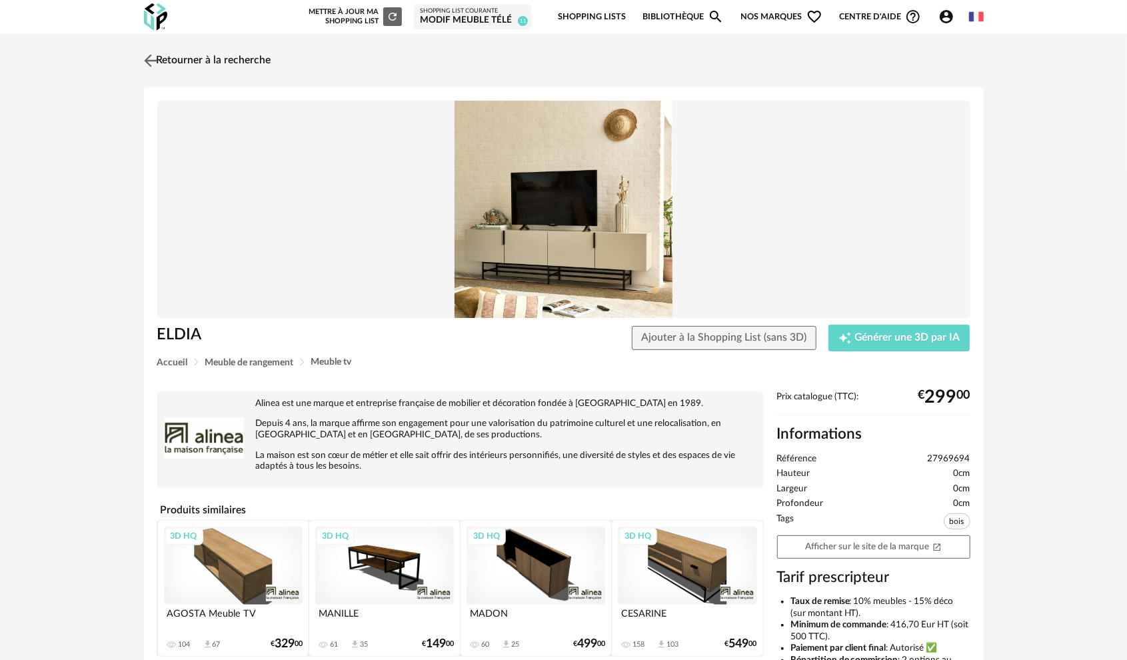
click at [153, 69] on img at bounding box center [150, 60] width 19 height 19
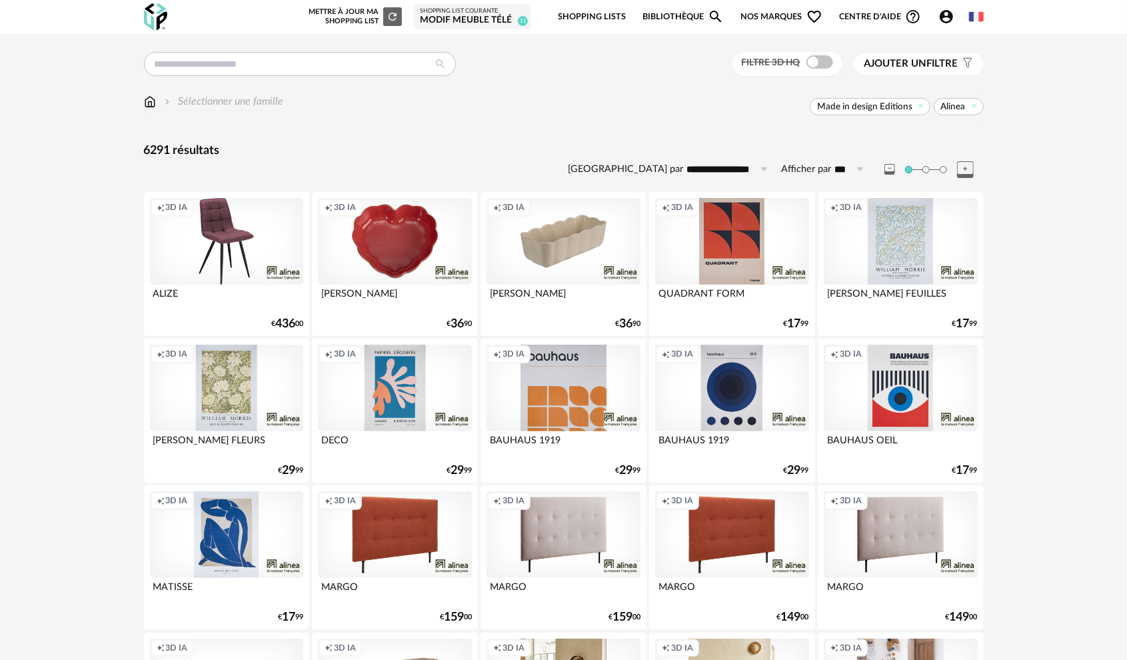
click at [770, 12] on span "Nos marques Heart Outline icon" at bounding box center [781, 16] width 81 height 31
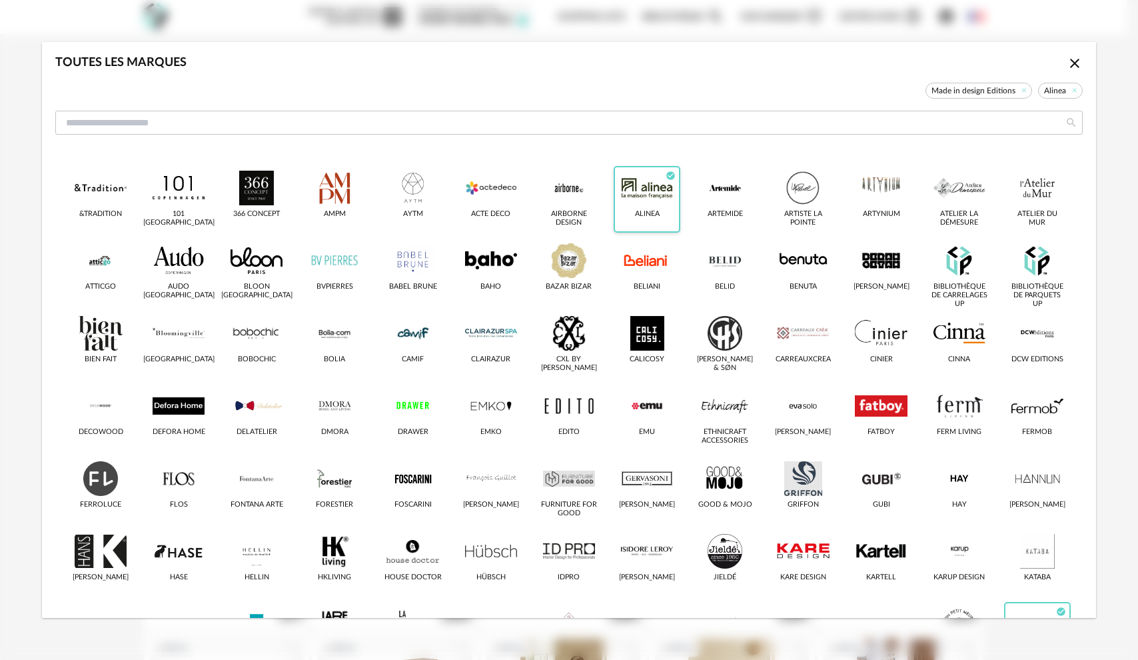
click at [666, 176] on icon "Check Circle icon" at bounding box center [670, 176] width 9 height 9
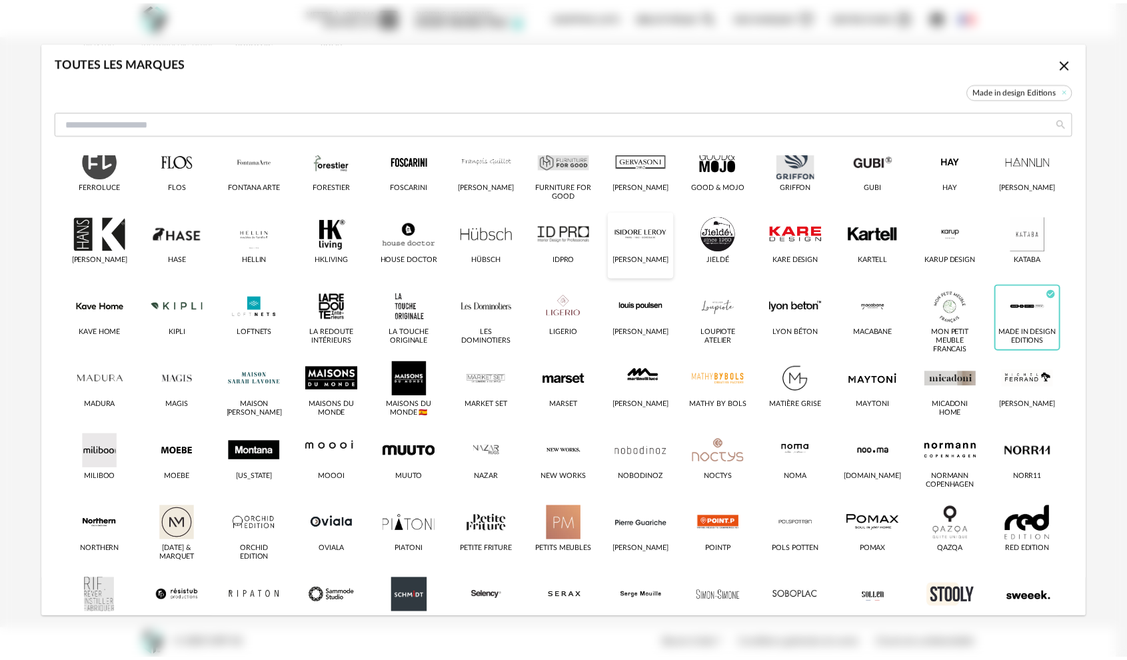
scroll to position [333, 0]
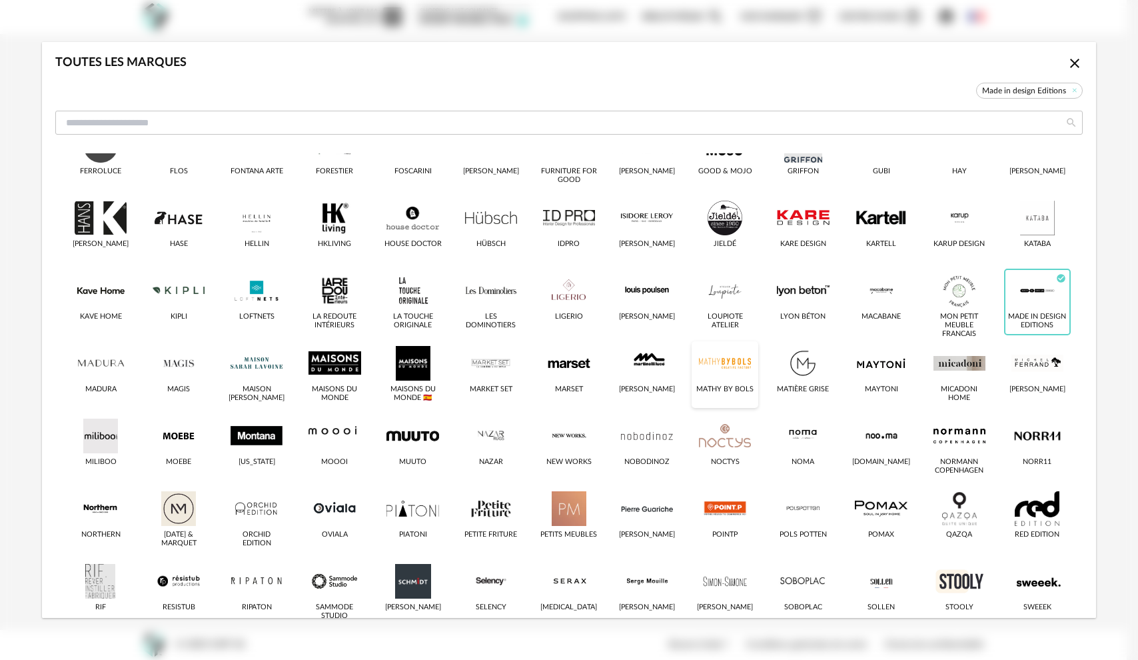
click at [734, 357] on div "dialog" at bounding box center [725, 363] width 52 height 35
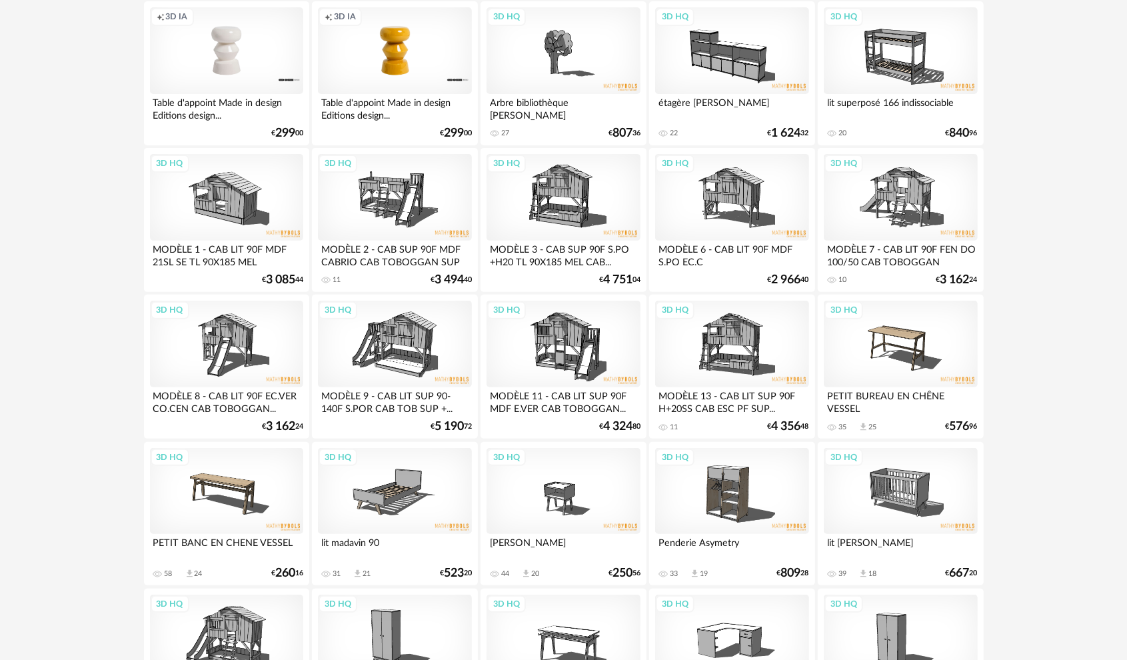
scroll to position [200, 0]
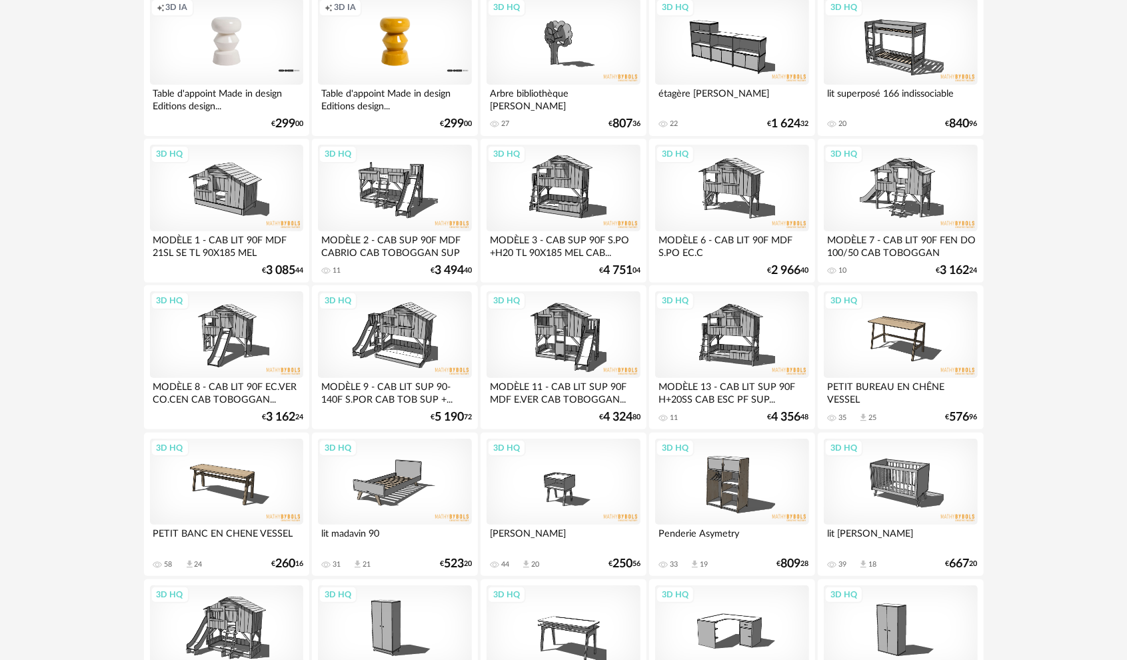
click at [734, 357] on div "3D HQ" at bounding box center [731, 334] width 153 height 87
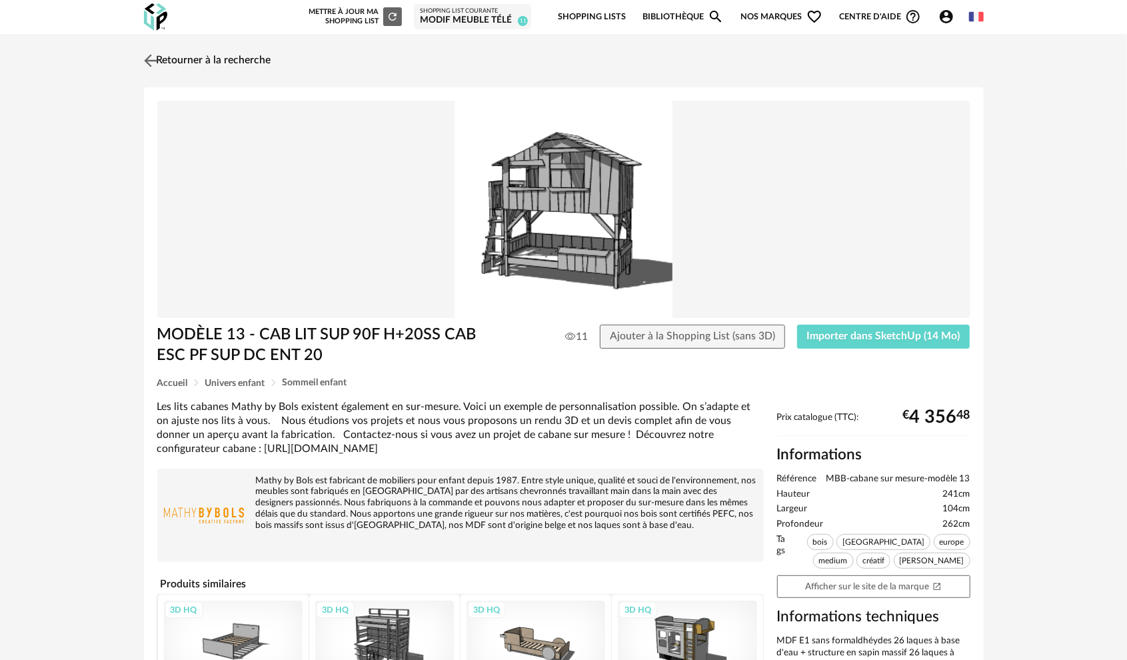
click at [155, 64] on img at bounding box center [150, 60] width 19 height 19
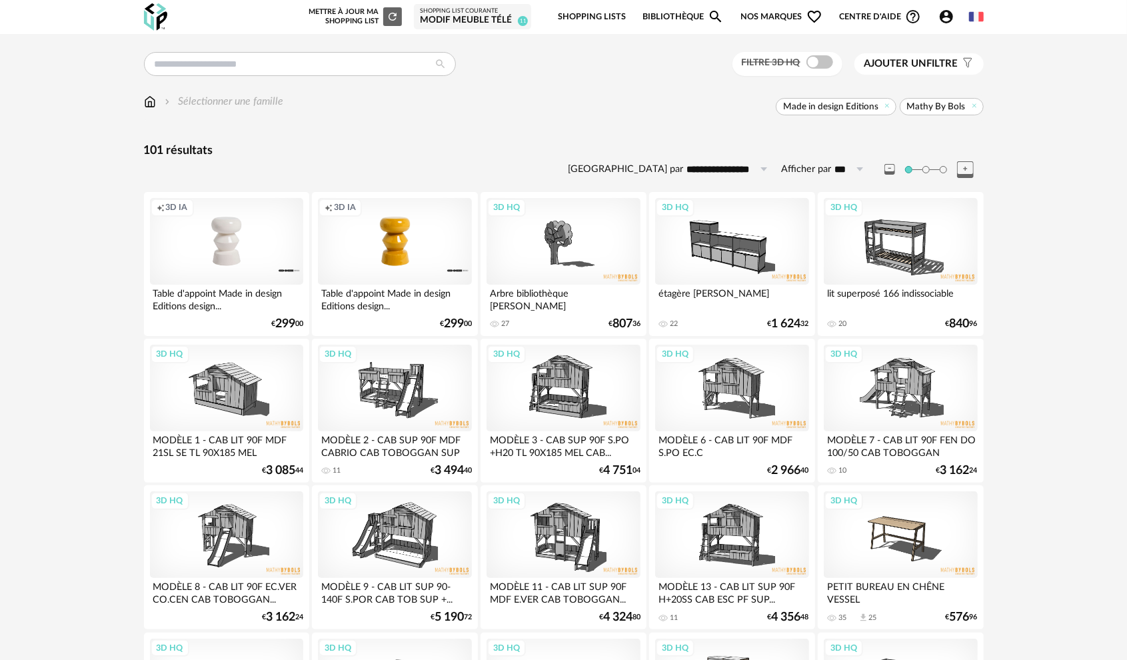
click at [760, 15] on span "Nos marques Heart Outline icon" at bounding box center [781, 16] width 81 height 31
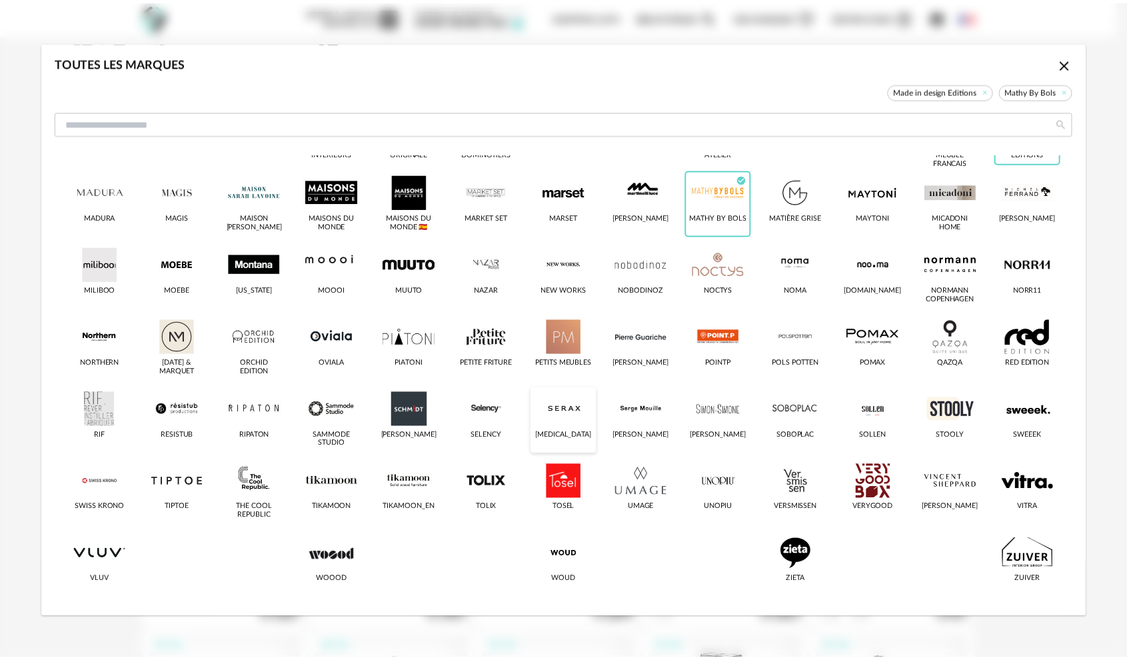
scroll to position [439, 0]
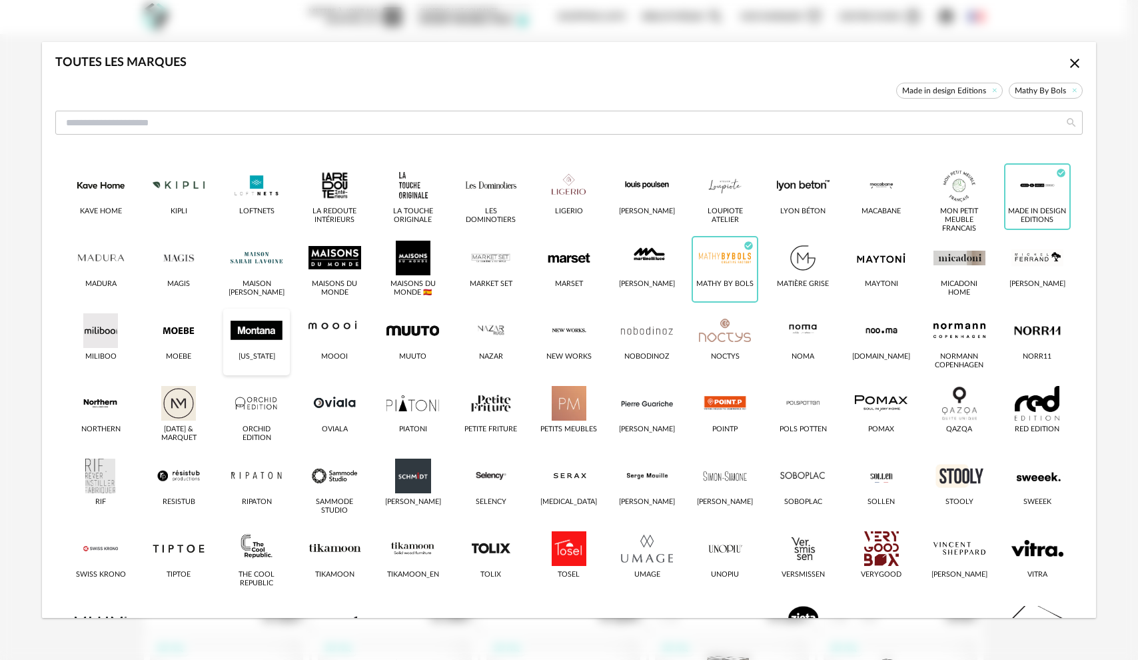
click at [259, 335] on div "dialog" at bounding box center [257, 330] width 52 height 35
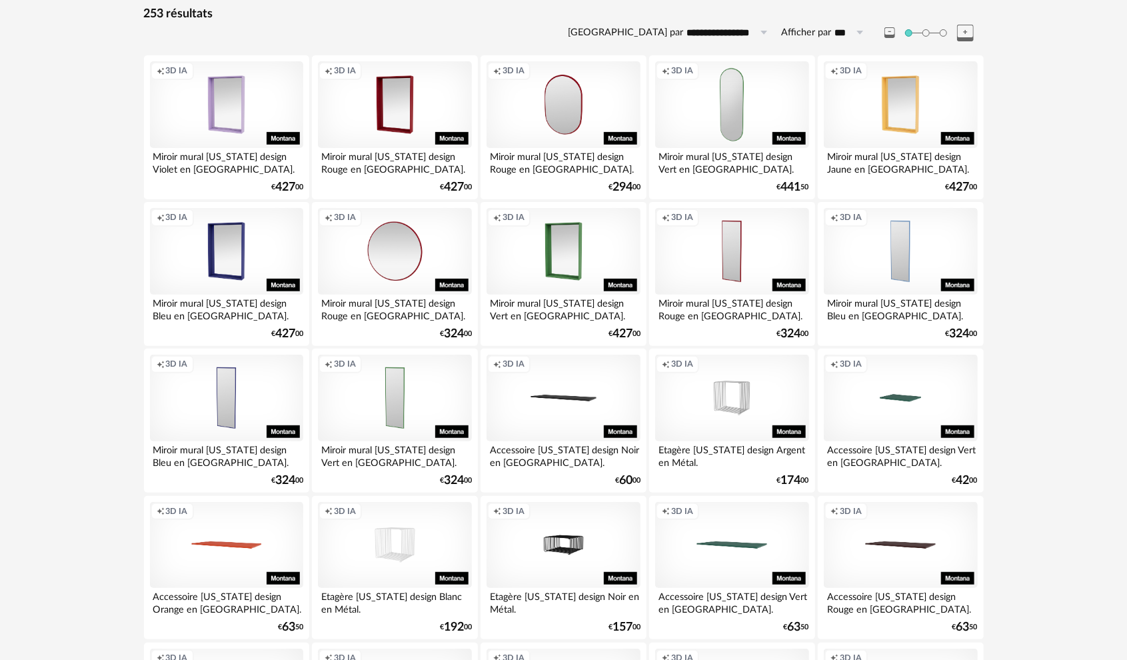
scroll to position [133, 0]
